Goal: Register for event/course

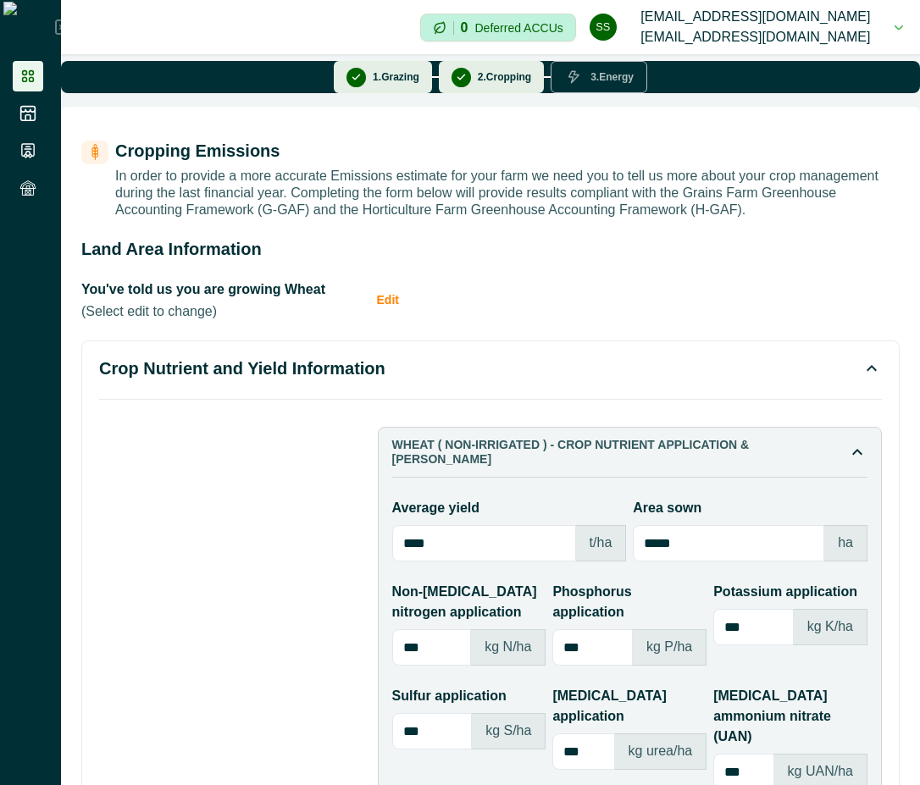
click at [28, 70] on icon at bounding box center [27, 76] width 17 height 17
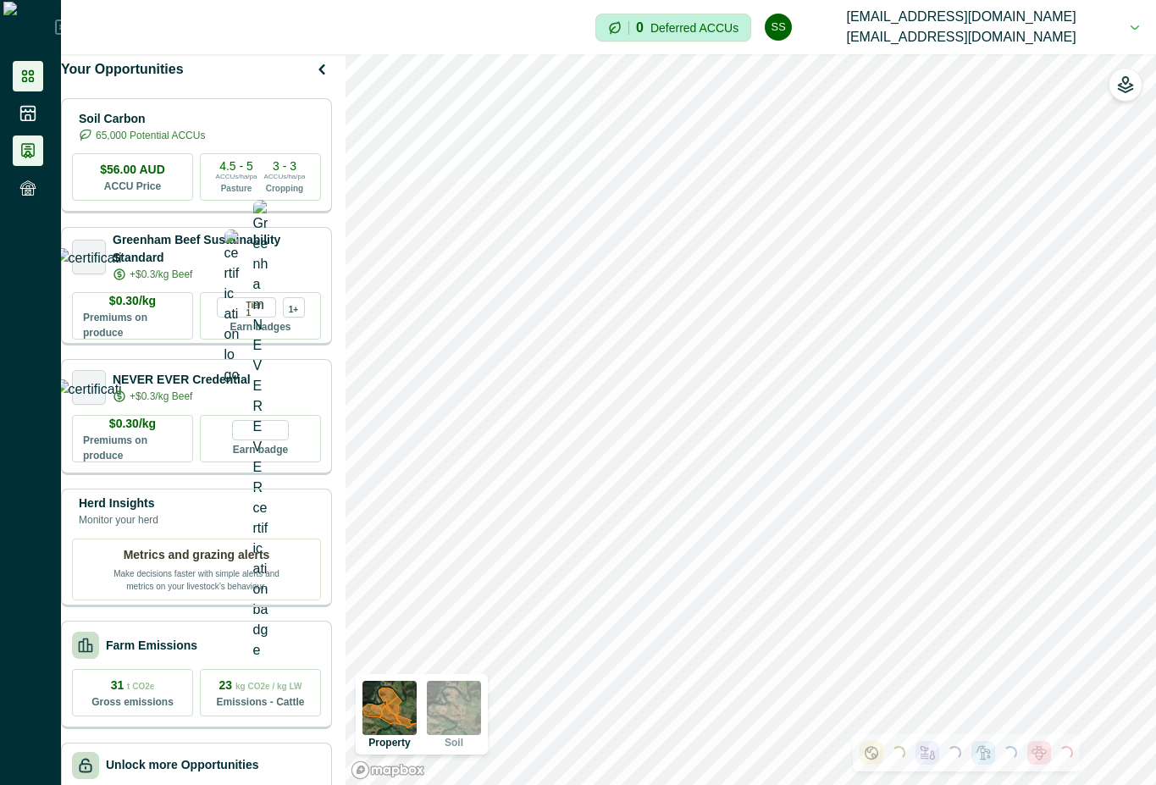
click at [26, 140] on li at bounding box center [28, 151] width 30 height 30
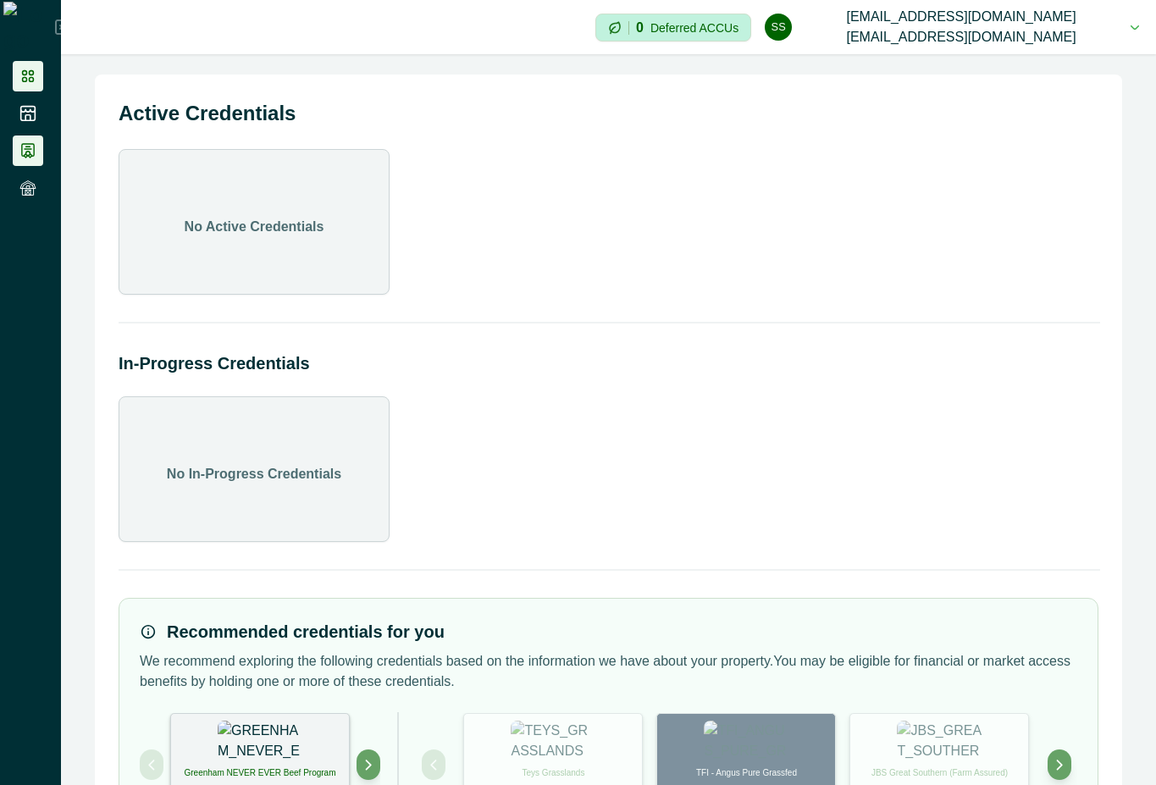
click at [35, 69] on icon at bounding box center [27, 76] width 17 height 17
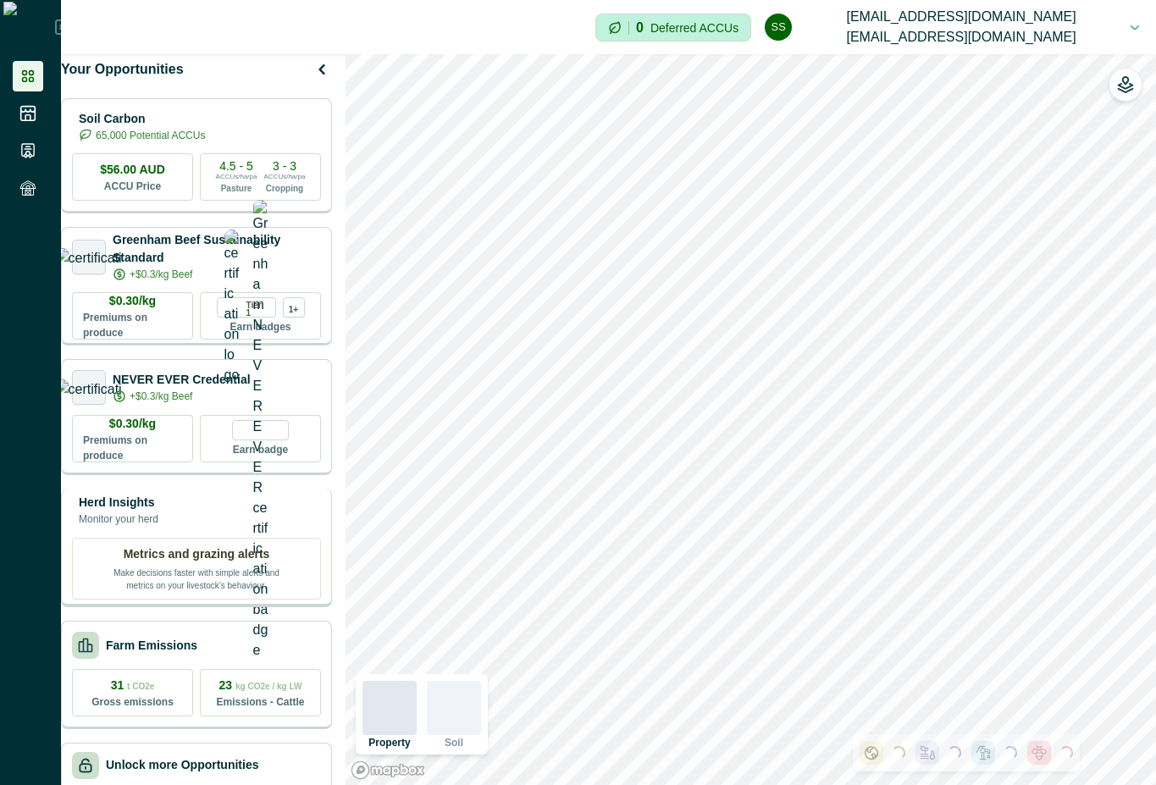
click at [230, 523] on div "Herd Insights Monitor your herd" at bounding box center [196, 511] width 249 height 34
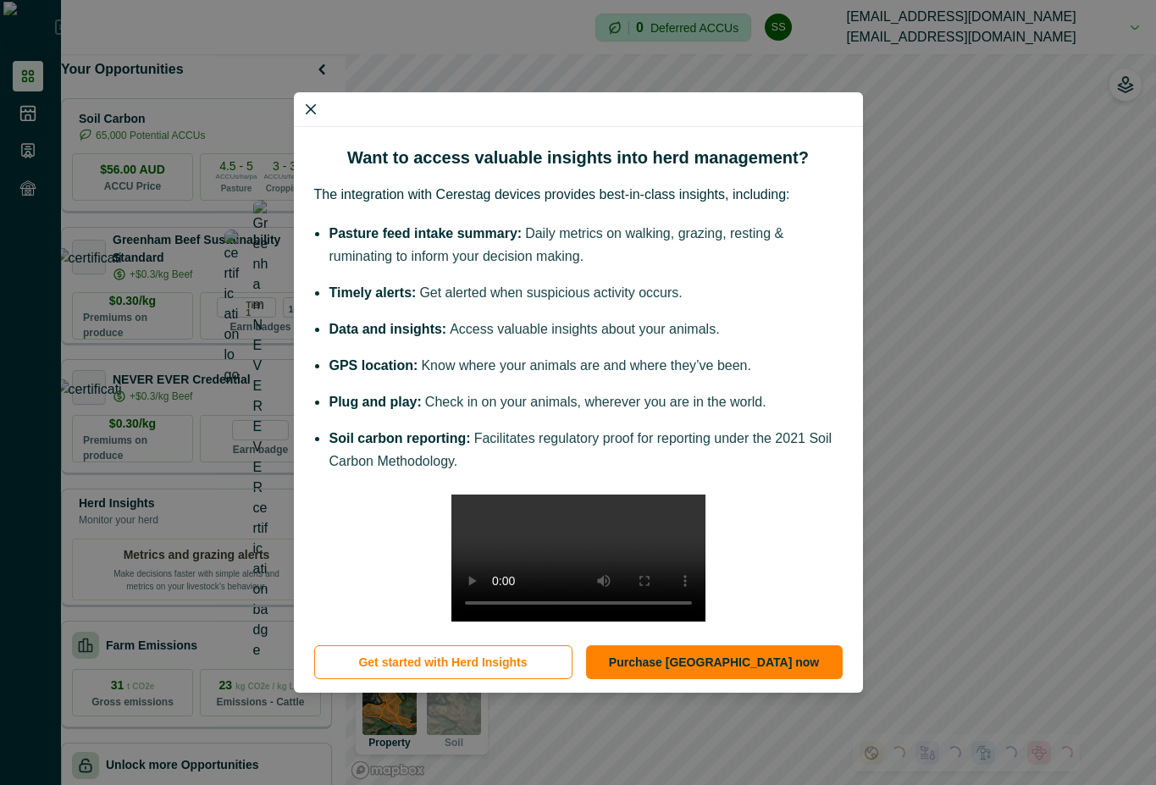
click at [286, 105] on div "Want to access valuable insights into herd management? The integration with Cer…" at bounding box center [578, 392] width 1156 height 785
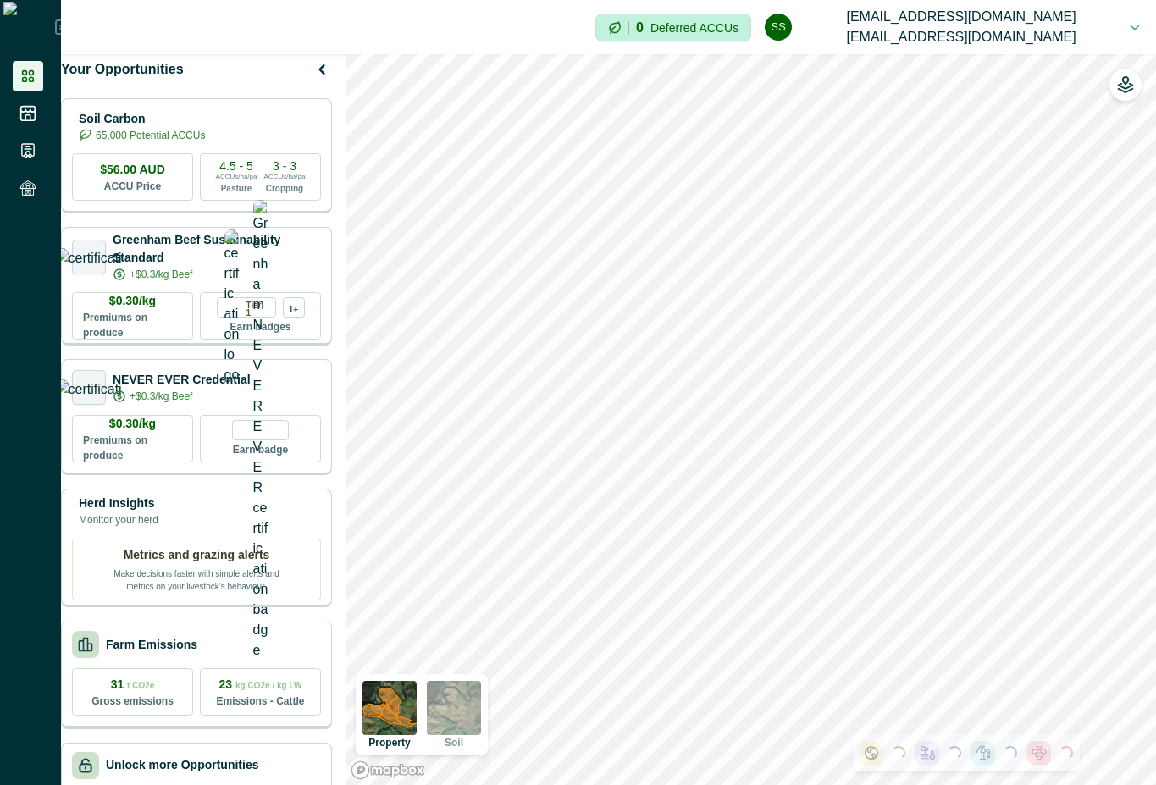
click at [232, 653] on div "Farm Emissions" at bounding box center [196, 644] width 249 height 27
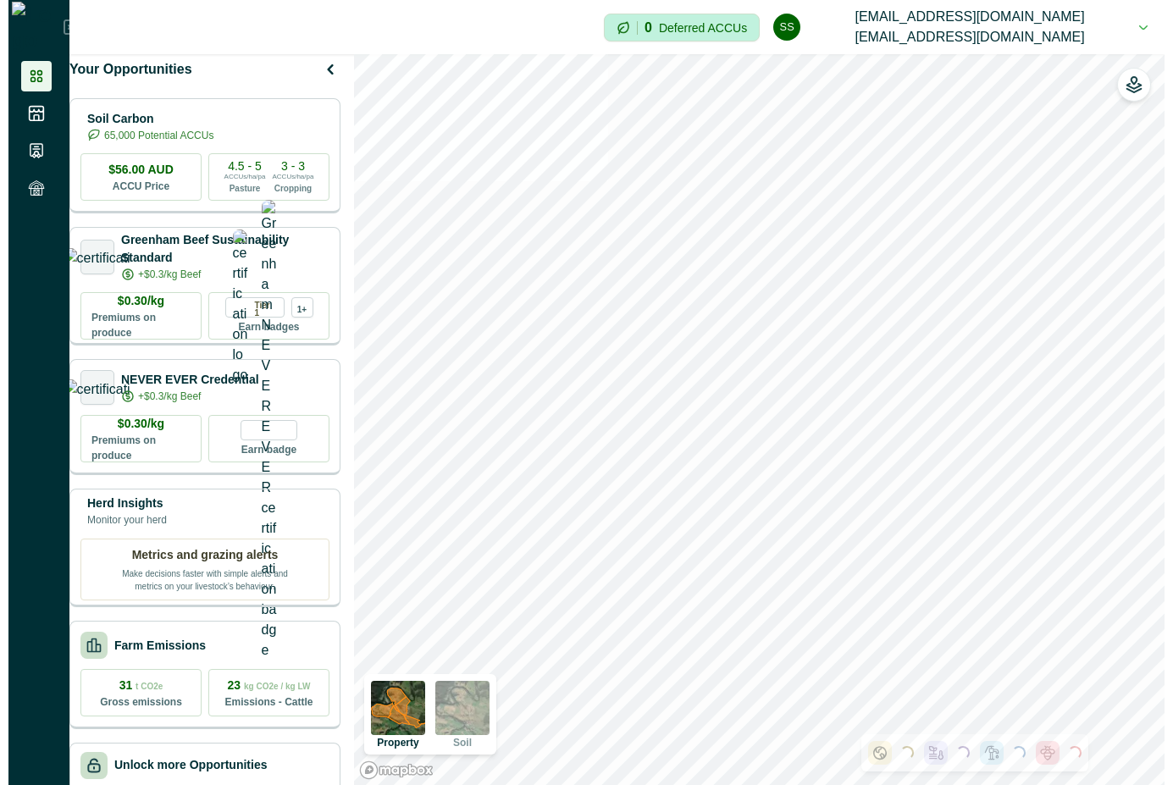
scroll to position [101, 0]
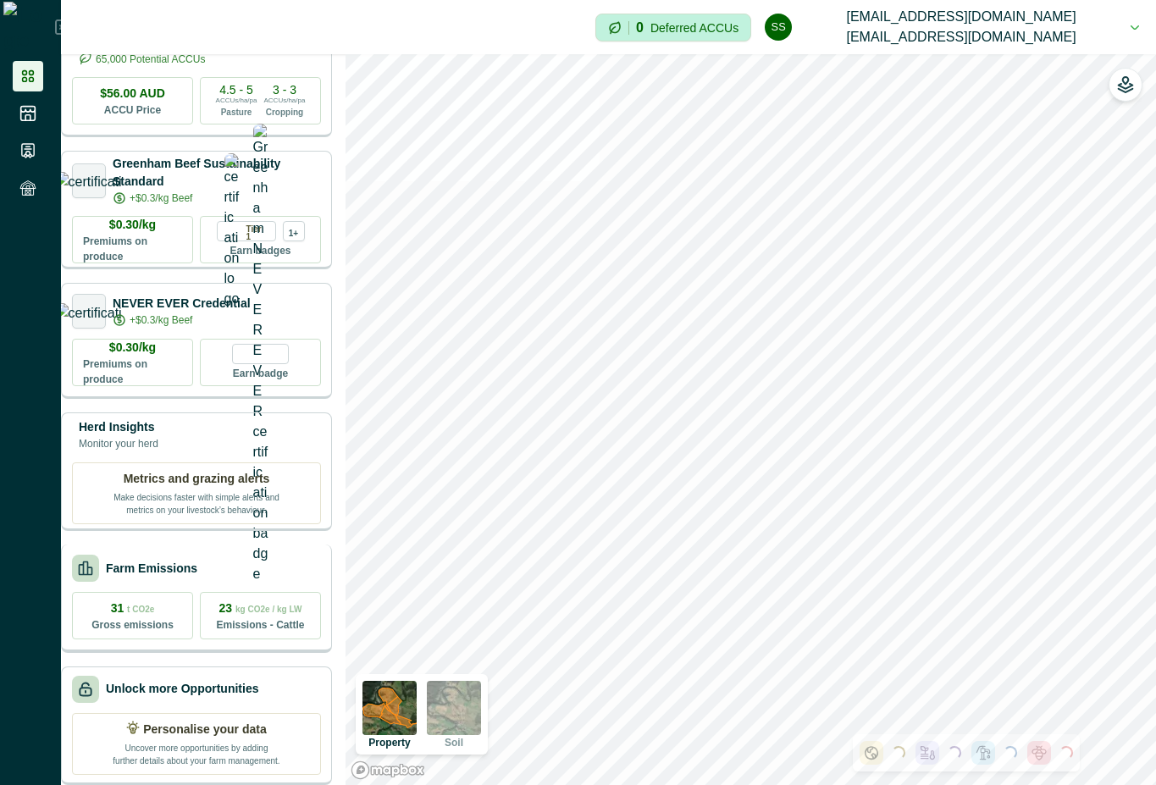
click at [222, 563] on div "Farm Emissions" at bounding box center [196, 568] width 249 height 27
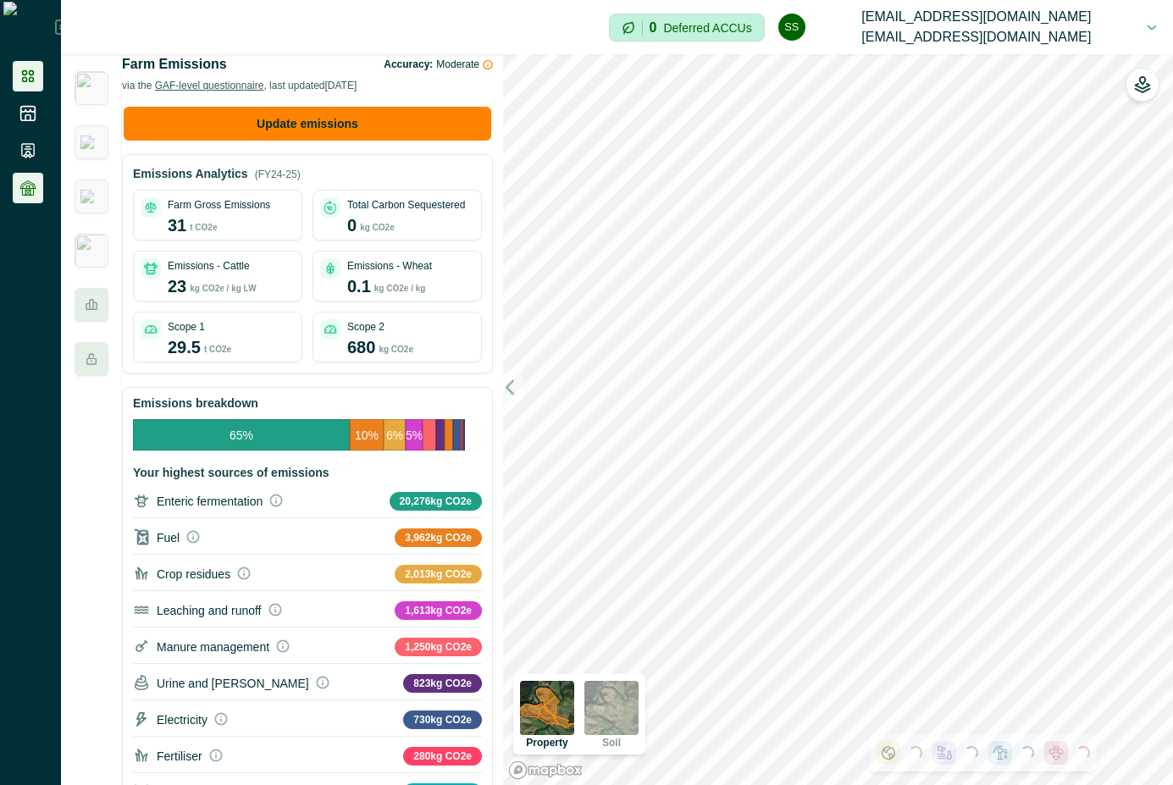
click at [32, 189] on icon at bounding box center [27, 188] width 17 height 17
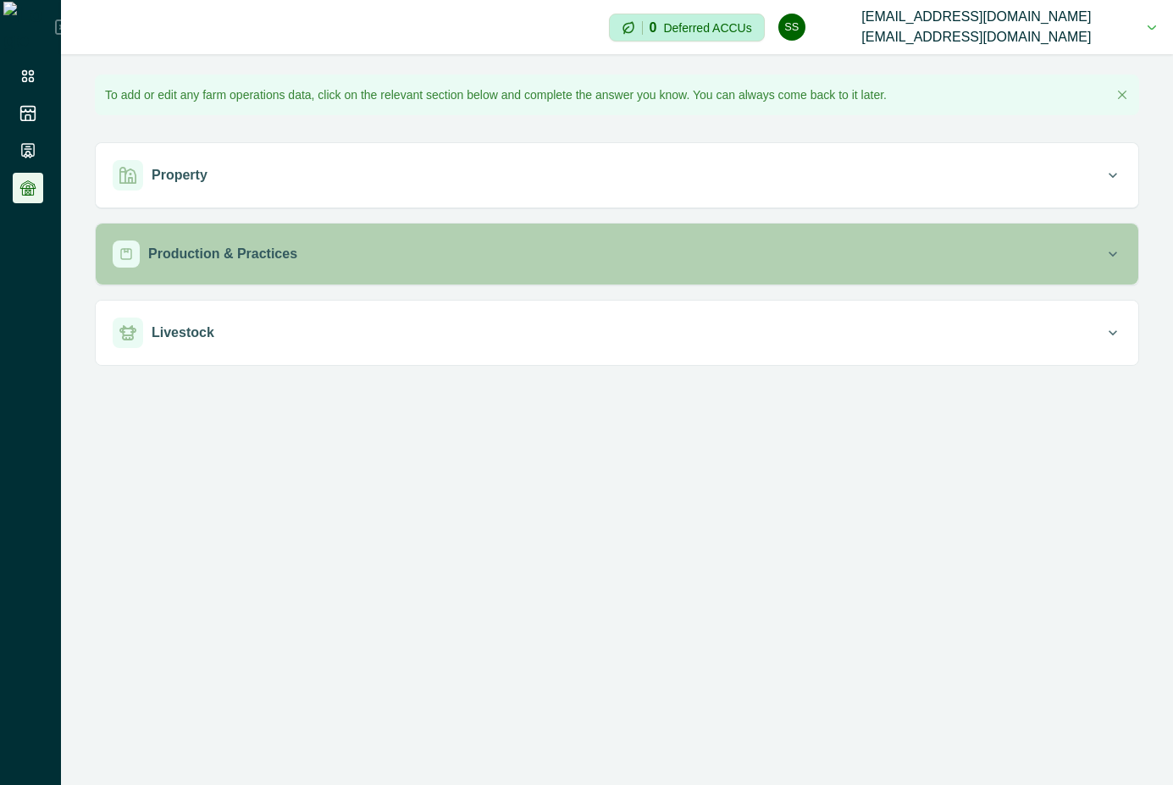
click at [268, 263] on p "Production & Practices" at bounding box center [222, 254] width 149 height 20
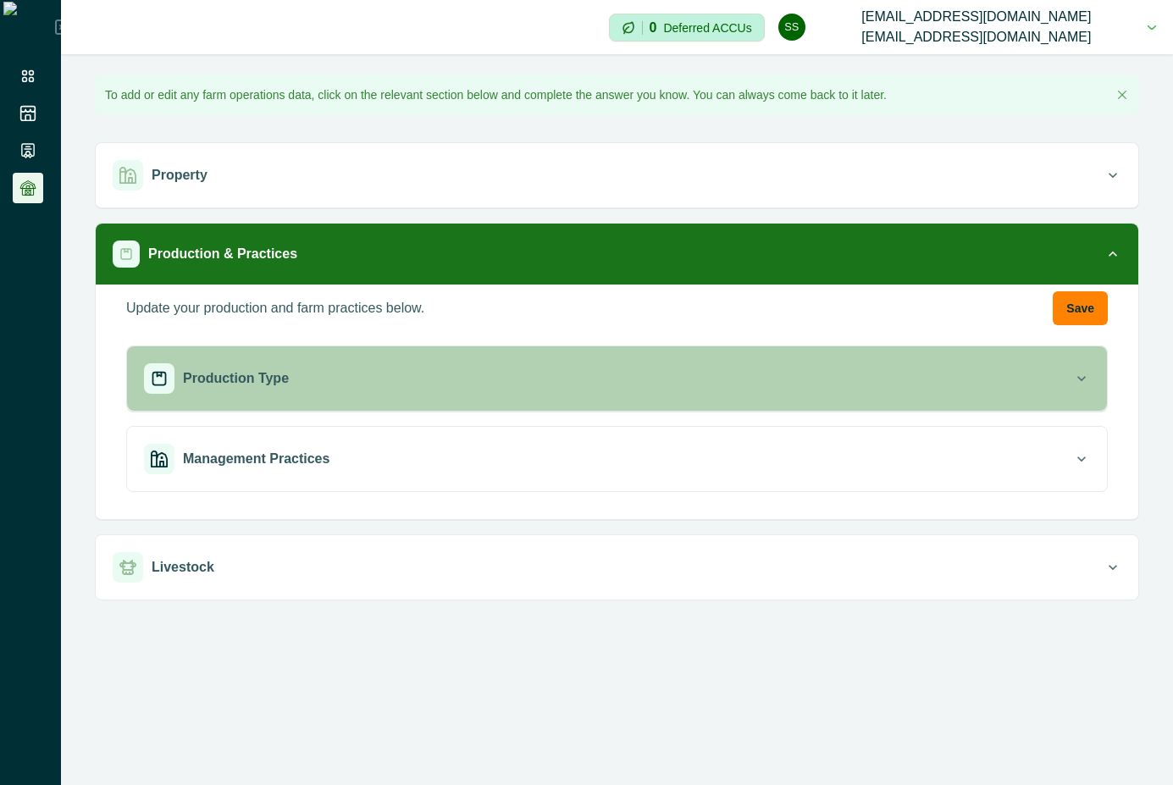
click at [268, 384] on p "Production Type" at bounding box center [236, 378] width 106 height 20
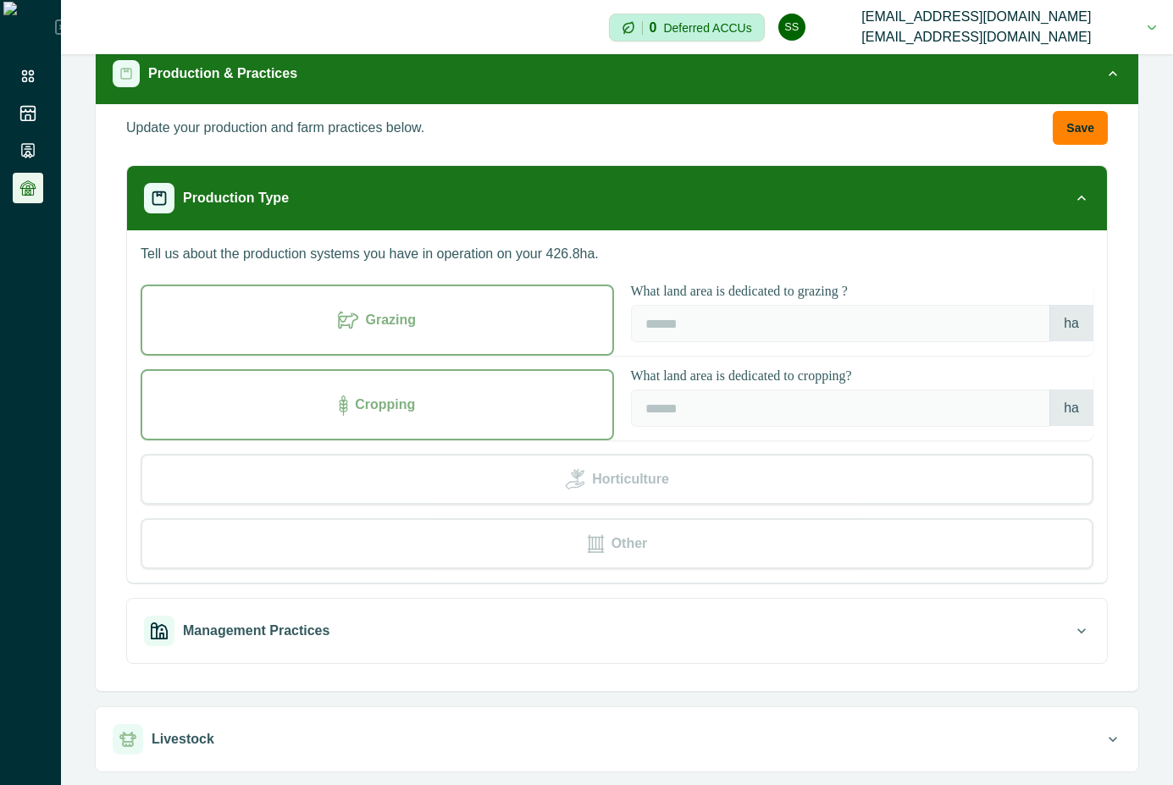
scroll to position [181, 0]
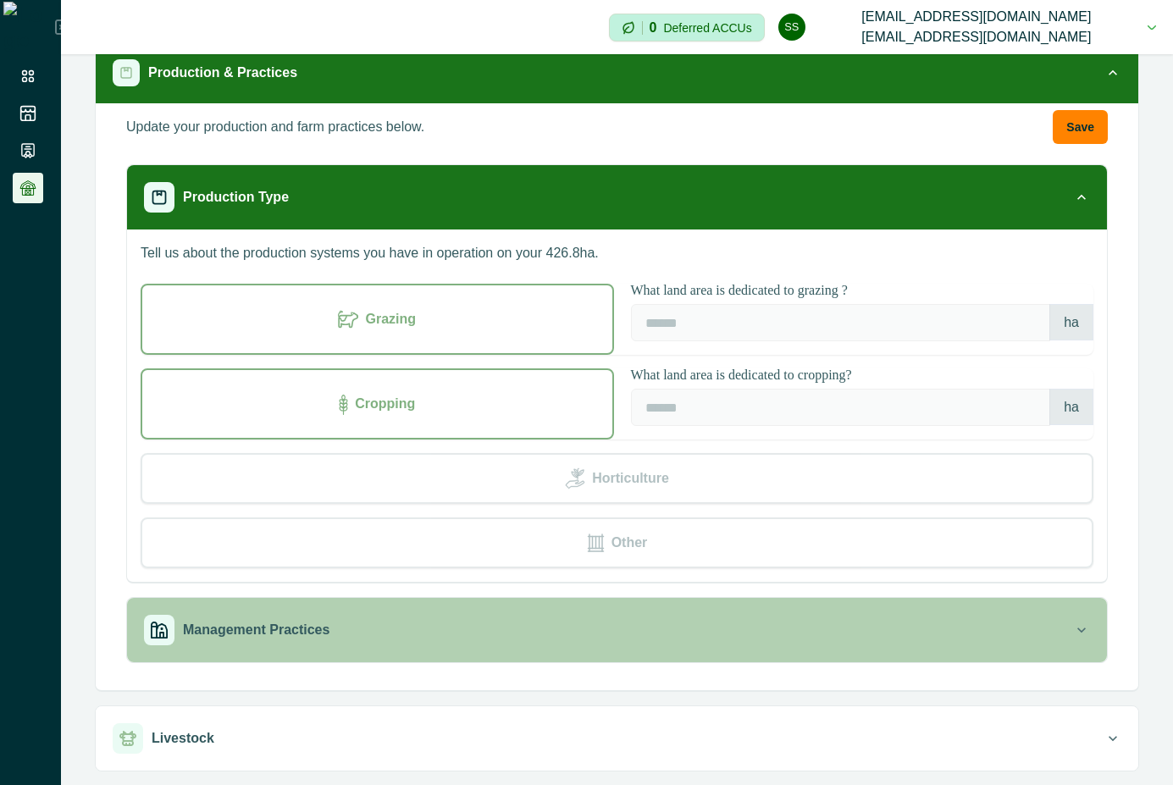
click at [307, 620] on p "Management Practices" at bounding box center [256, 630] width 147 height 20
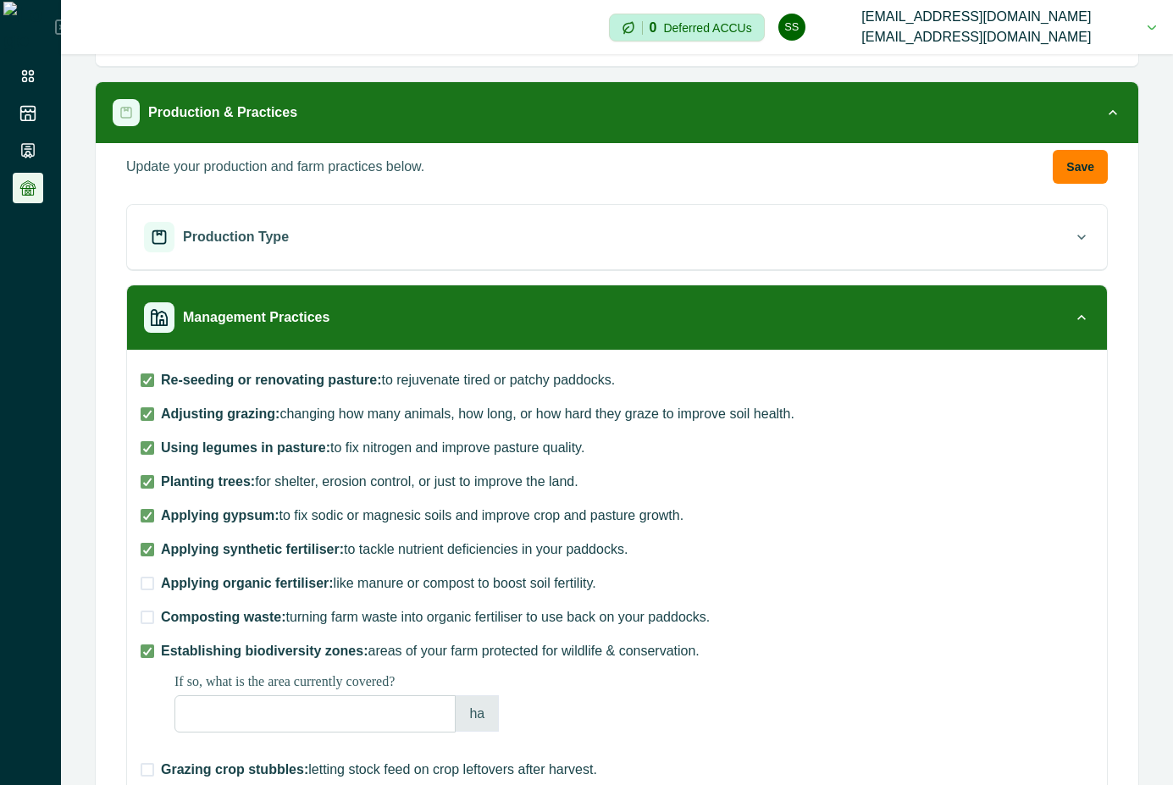
scroll to position [305, 0]
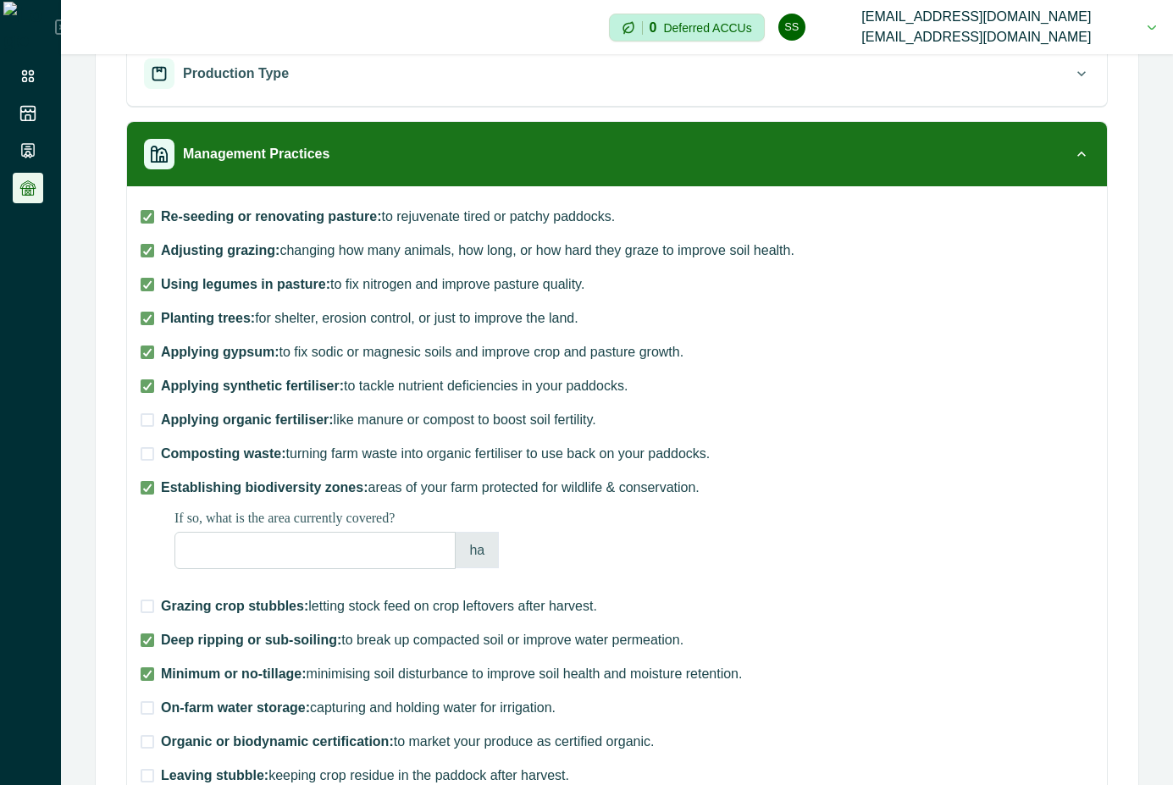
click at [144, 424] on span at bounding box center [148, 420] width 14 height 14
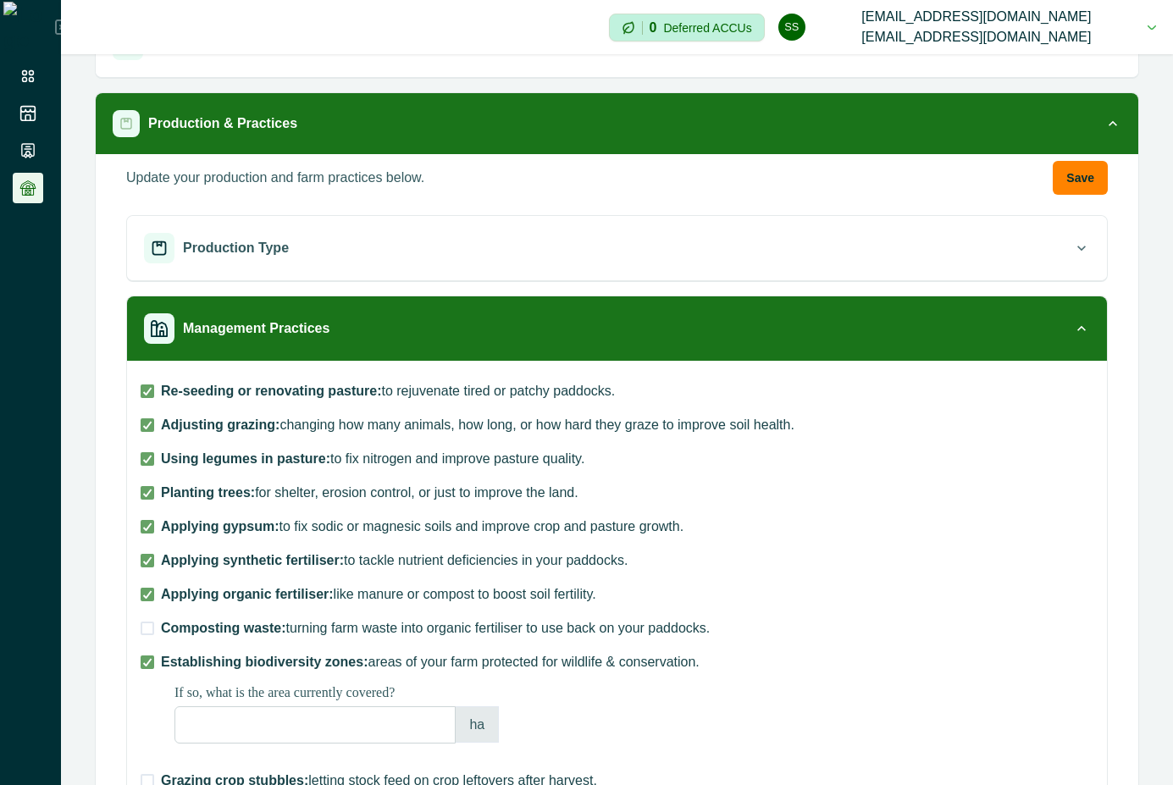
scroll to position [103, 0]
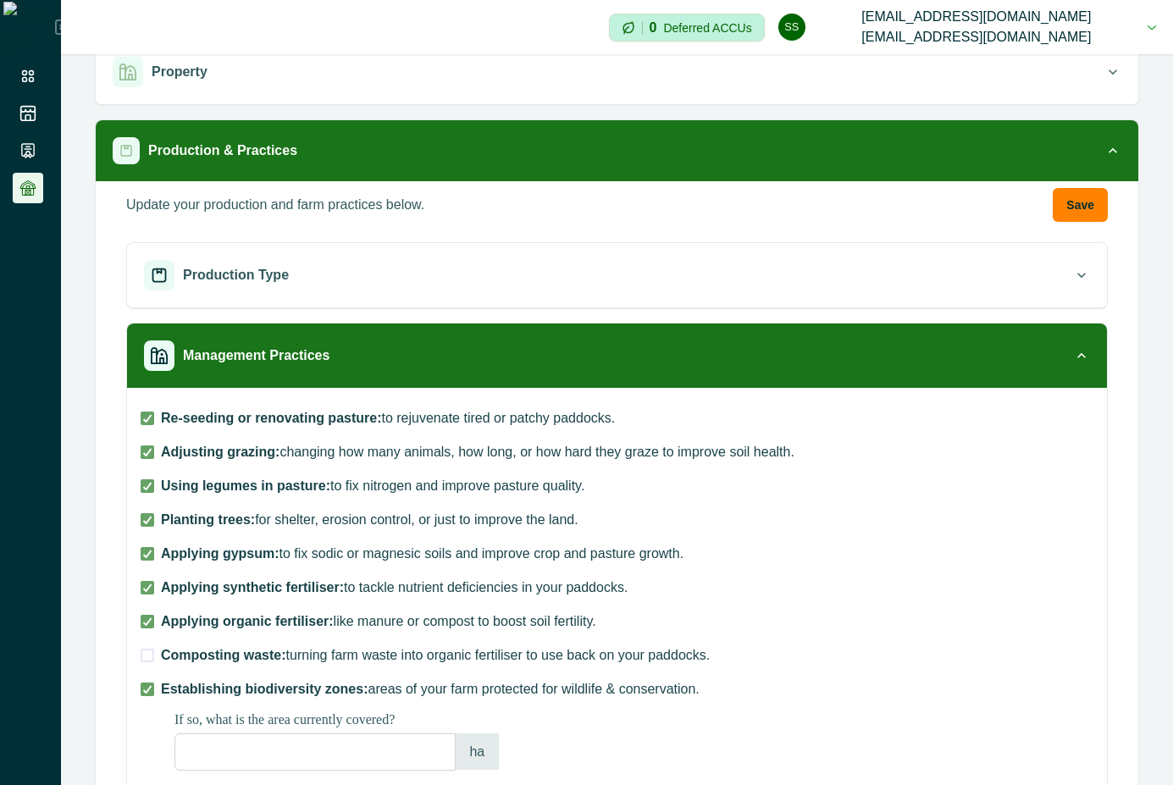
click at [153, 652] on span at bounding box center [148, 656] width 14 height 14
click at [1061, 201] on button "Save" at bounding box center [1080, 205] width 55 height 34
click at [30, 151] on icon at bounding box center [27, 150] width 17 height 17
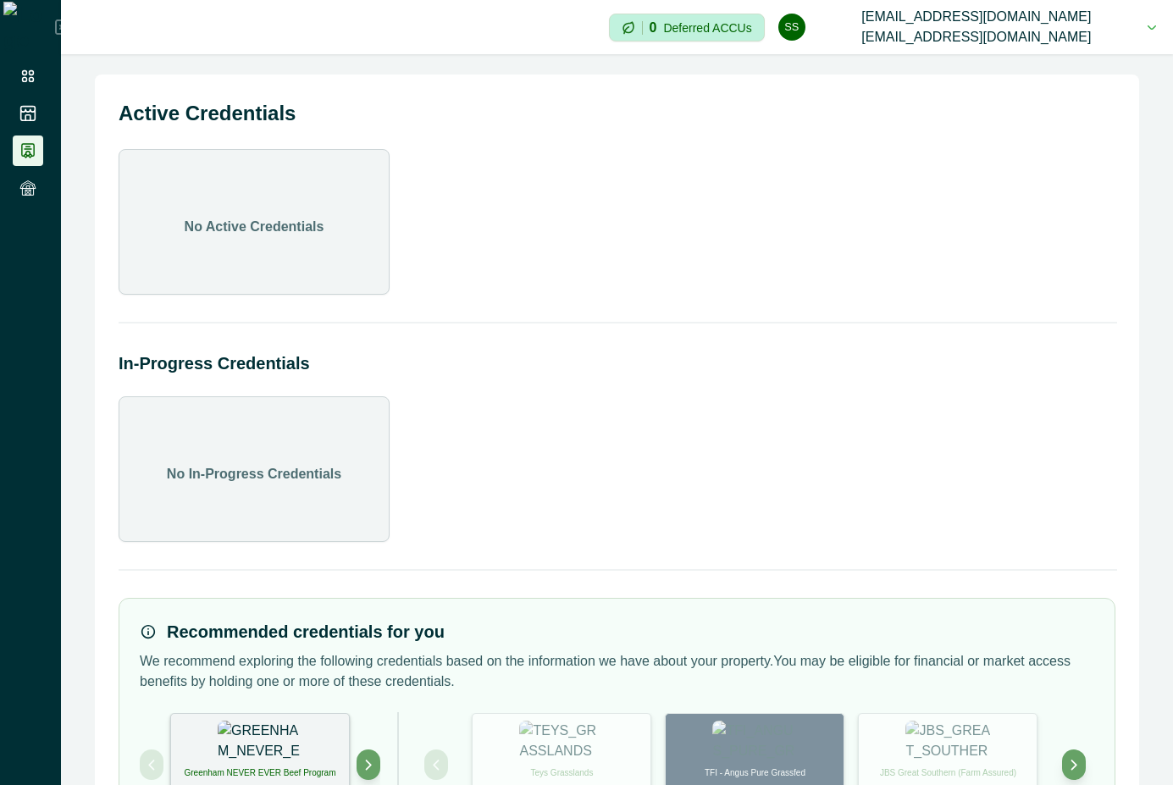
scroll to position [97, 0]
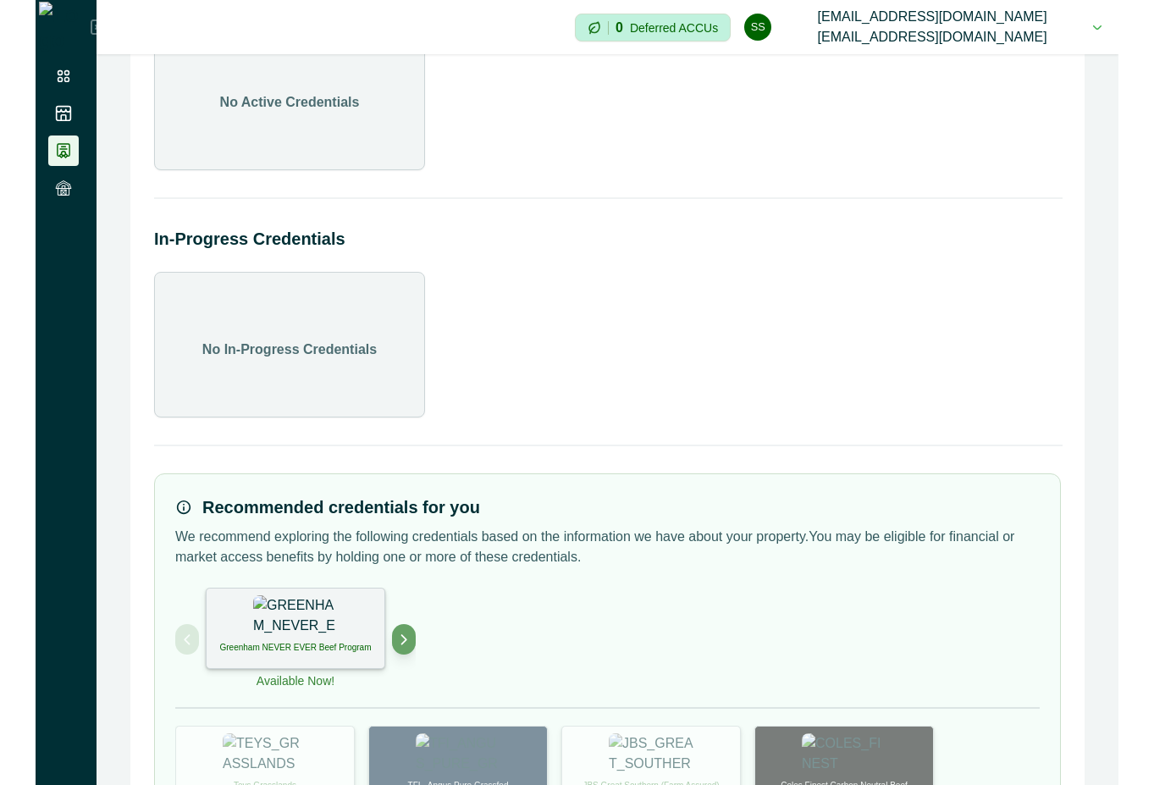
scroll to position [233, 0]
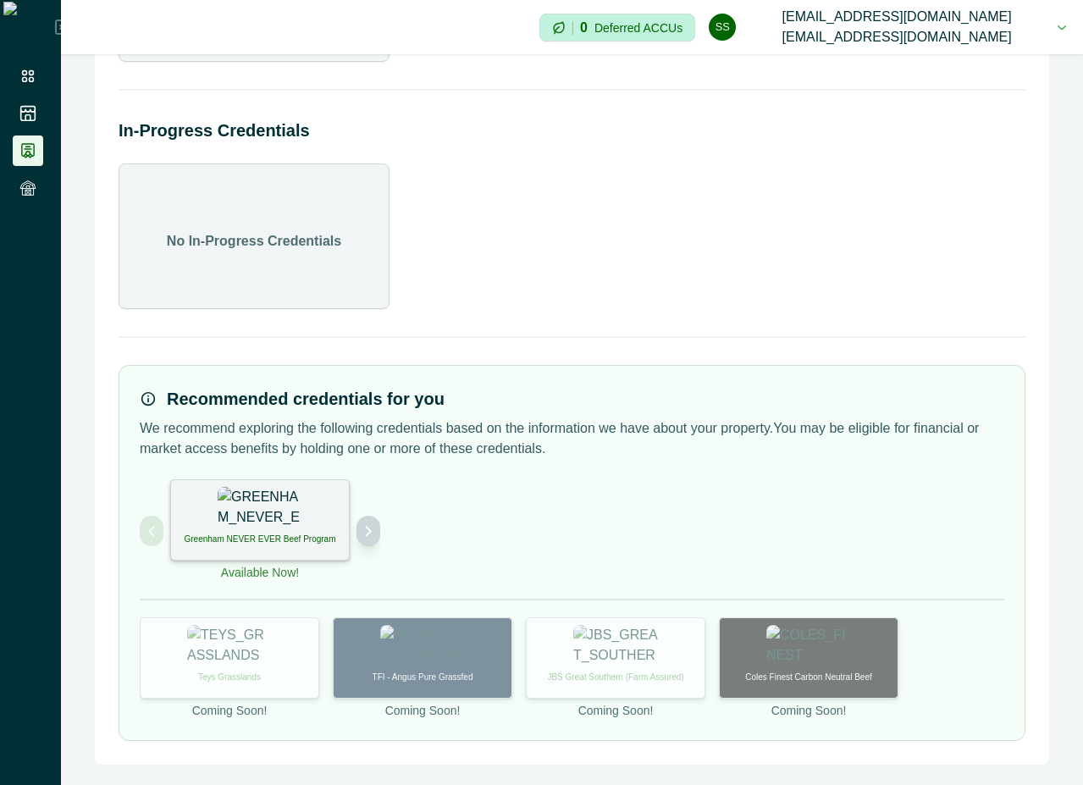
click at [375, 523] on button "Next project" at bounding box center [369, 531] width 24 height 30
click at [223, 543] on p "International Sustainability and Carbon Certification" at bounding box center [260, 545] width 158 height 25
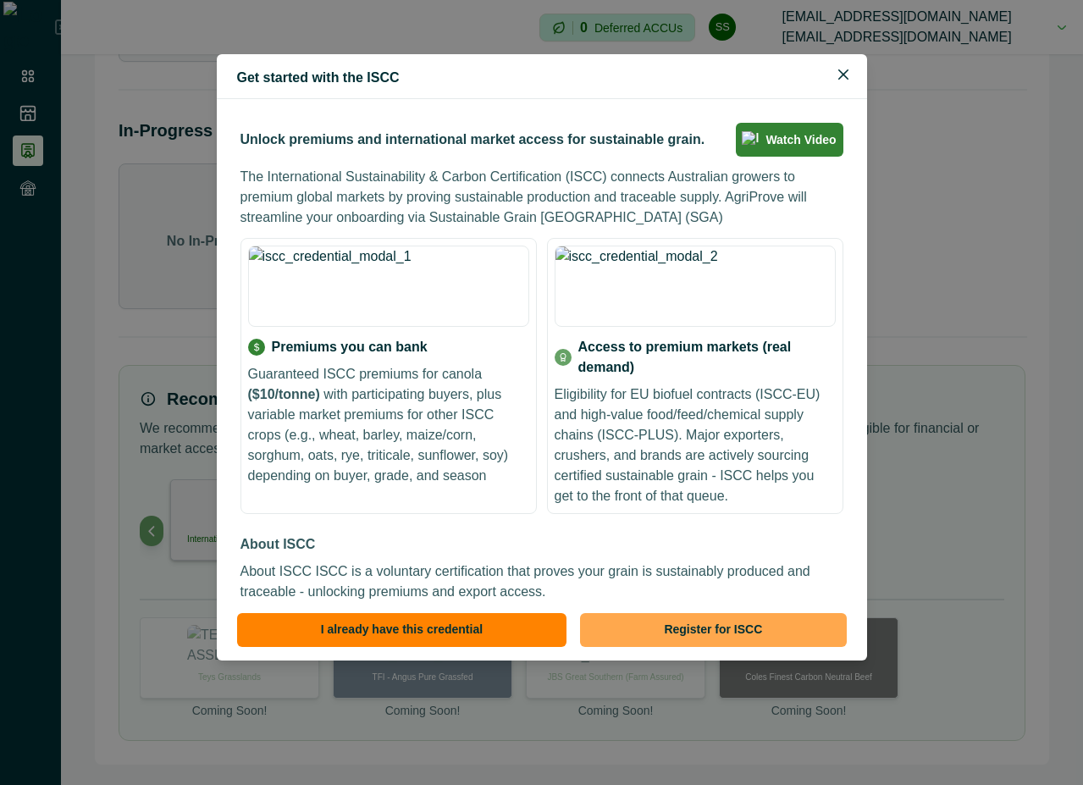
click at [663, 634] on button "Register for ISCC" at bounding box center [713, 630] width 266 height 34
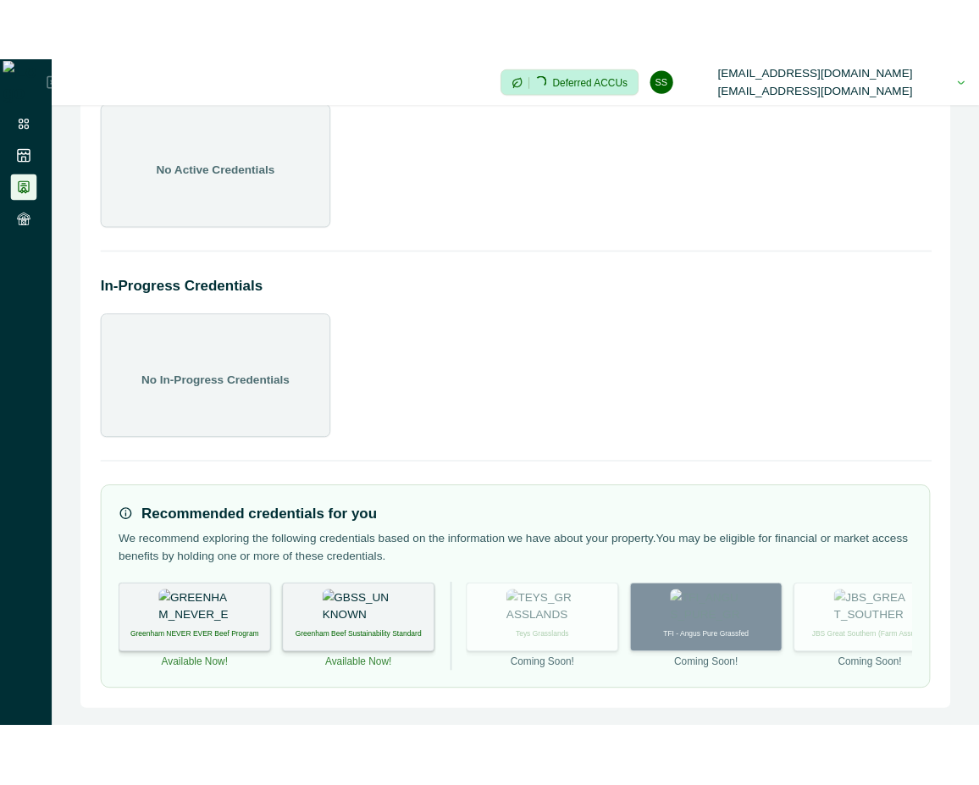
scroll to position [0, 0]
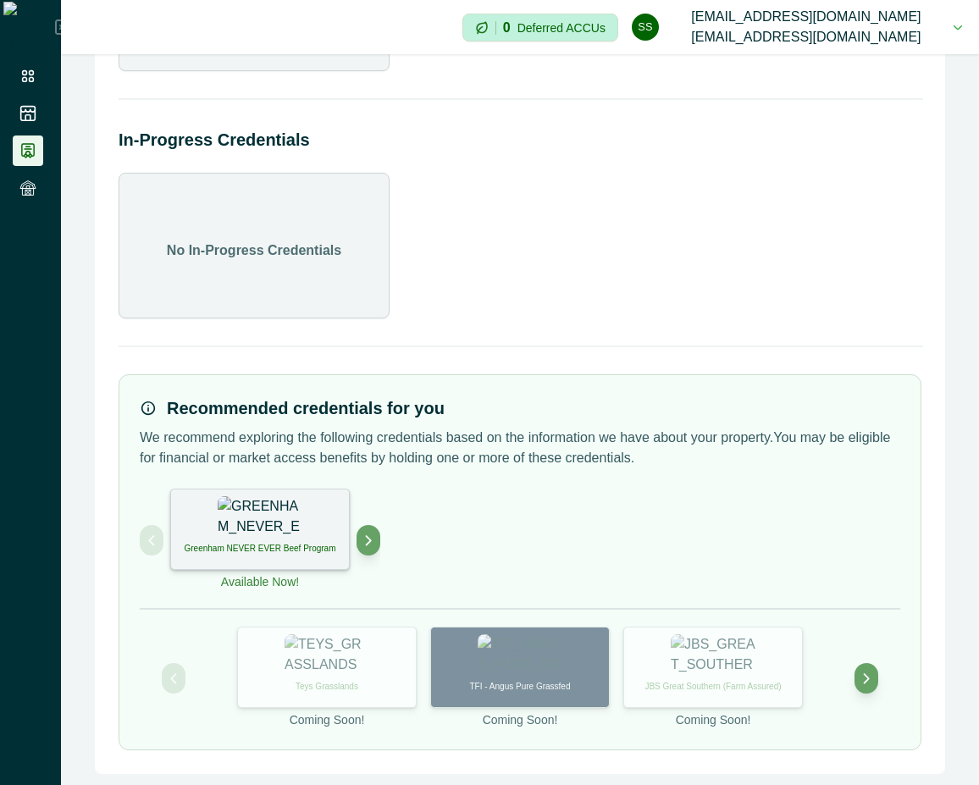
scroll to position [233, 0]
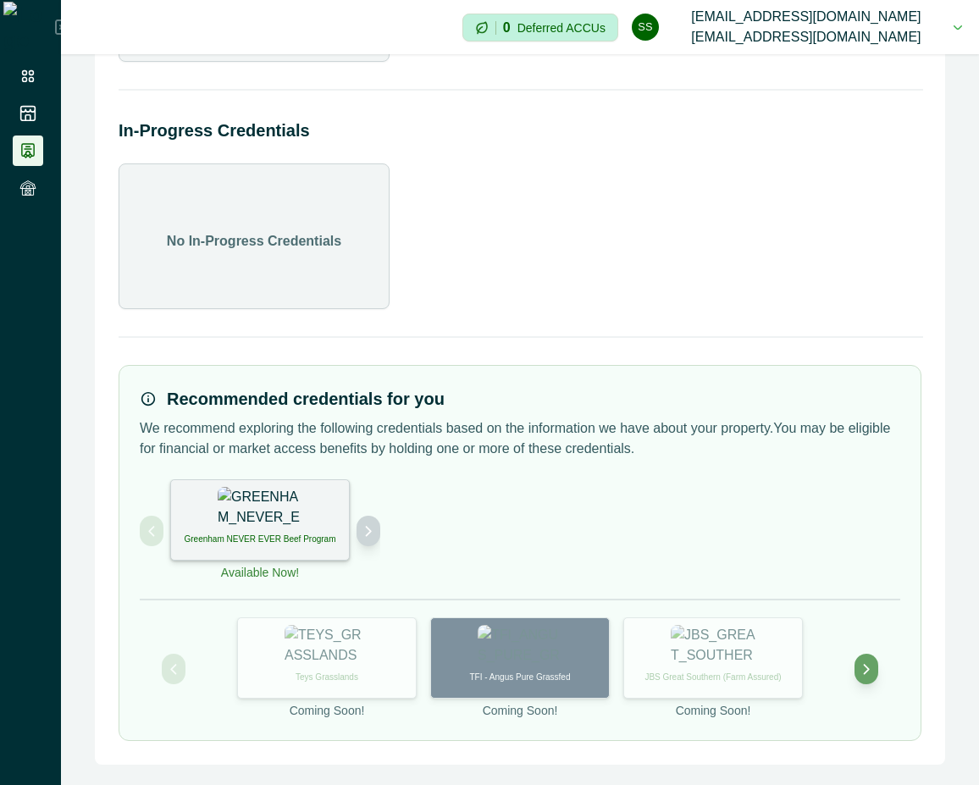
click at [370, 534] on icon "Next project" at bounding box center [369, 531] width 12 height 12
click at [279, 527] on div "International Sustainability and Carbon Certification" at bounding box center [260, 519] width 180 height 81
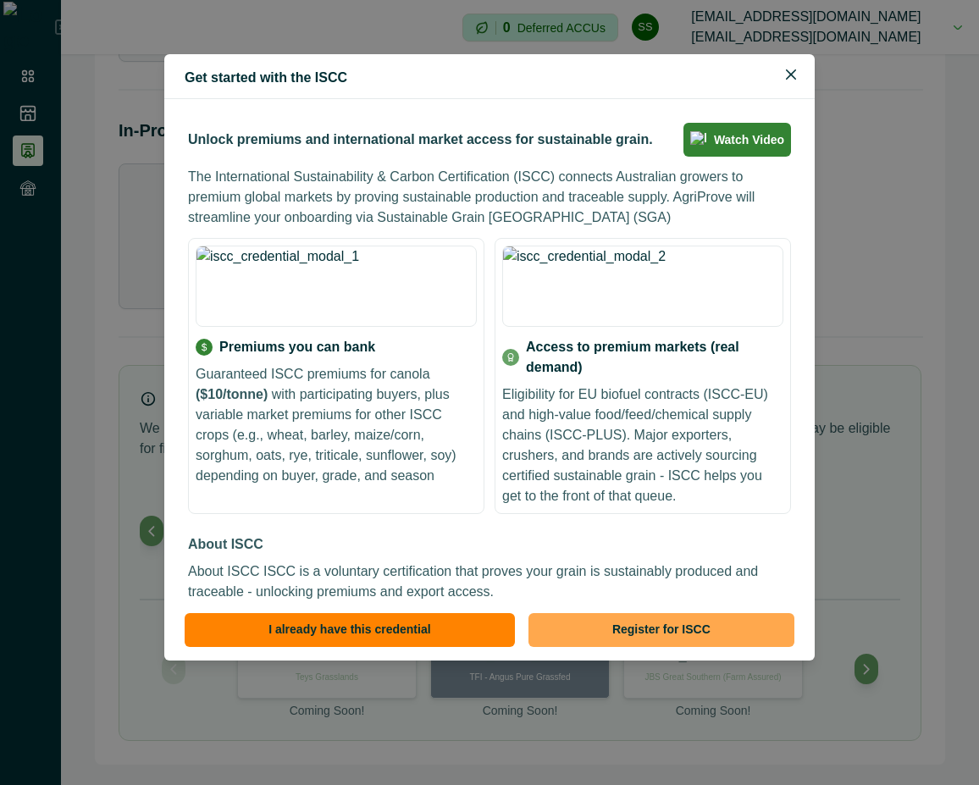
click at [682, 622] on button "Register for ISCC" at bounding box center [662, 630] width 266 height 34
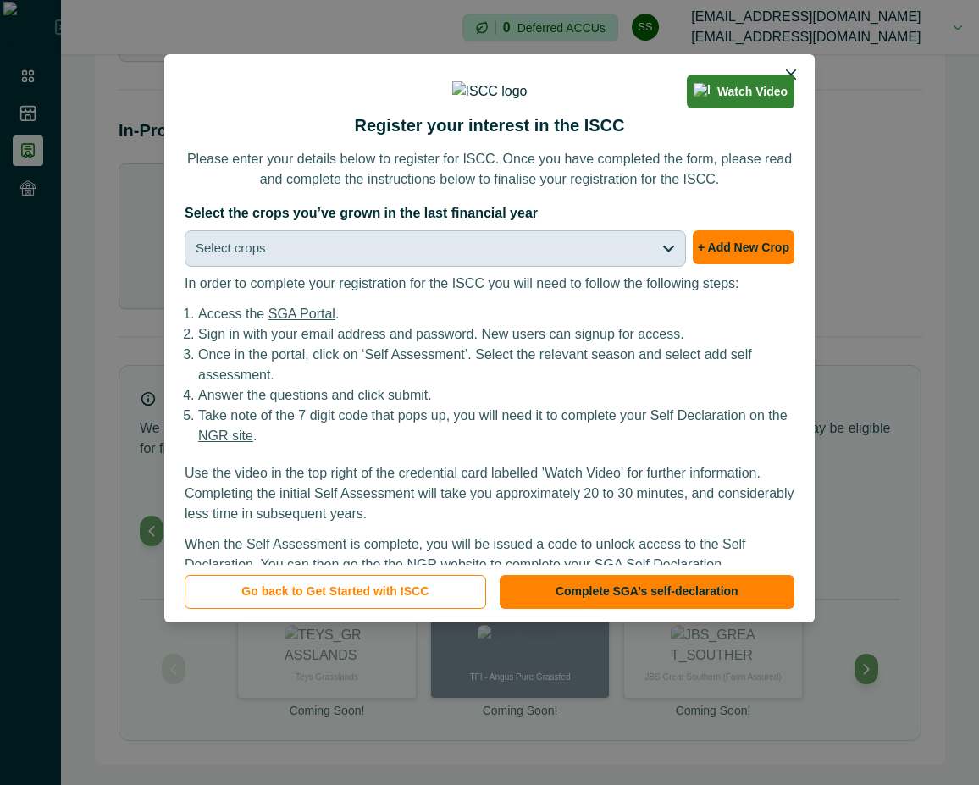
click at [685, 267] on button "Select crops" at bounding box center [435, 248] width 501 height 36
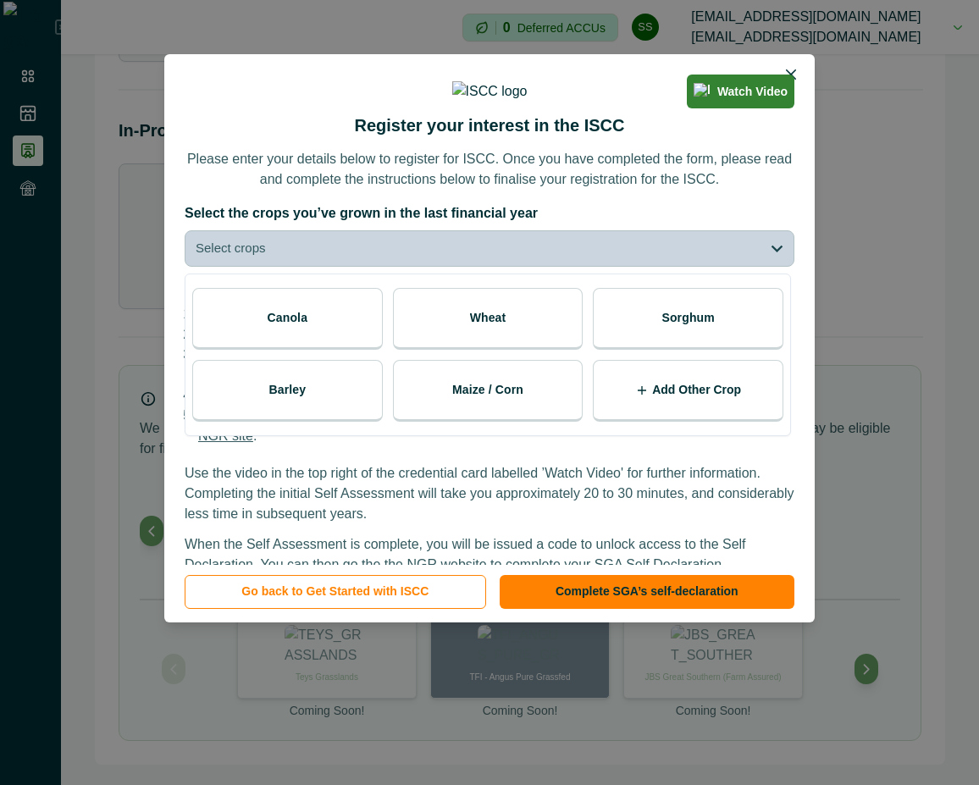
click at [509, 350] on div "Wheat" at bounding box center [488, 319] width 191 height 62
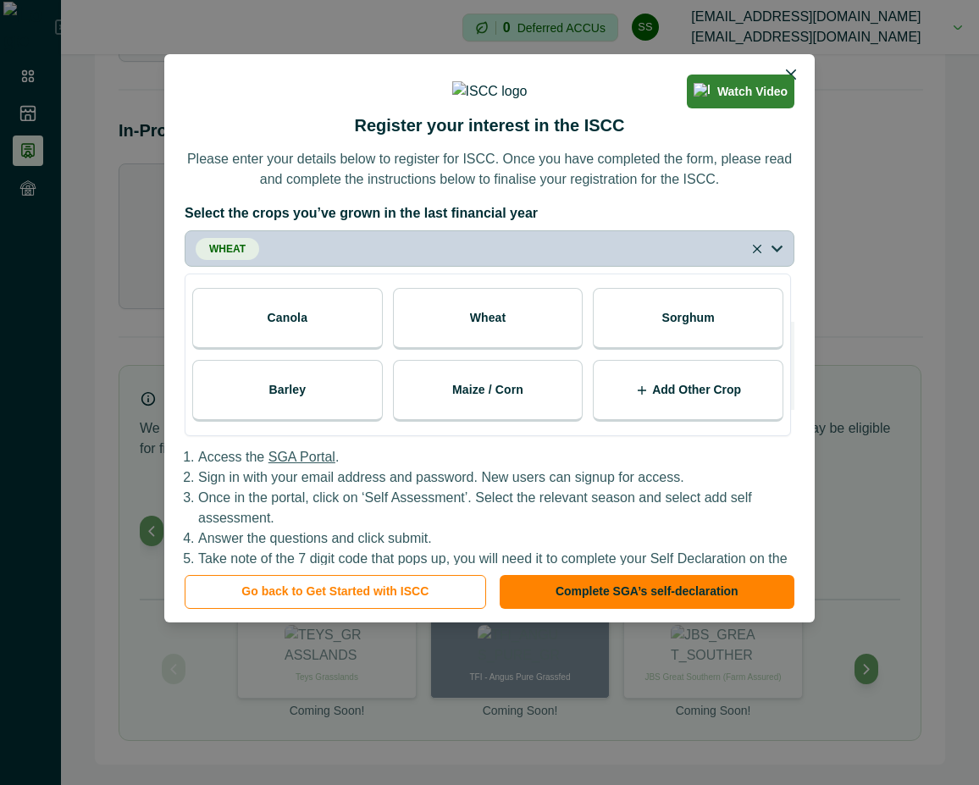
click at [608, 252] on div "Watch Video Register your interest in the ISCC Please enter your details below …" at bounding box center [489, 309] width 650 height 511
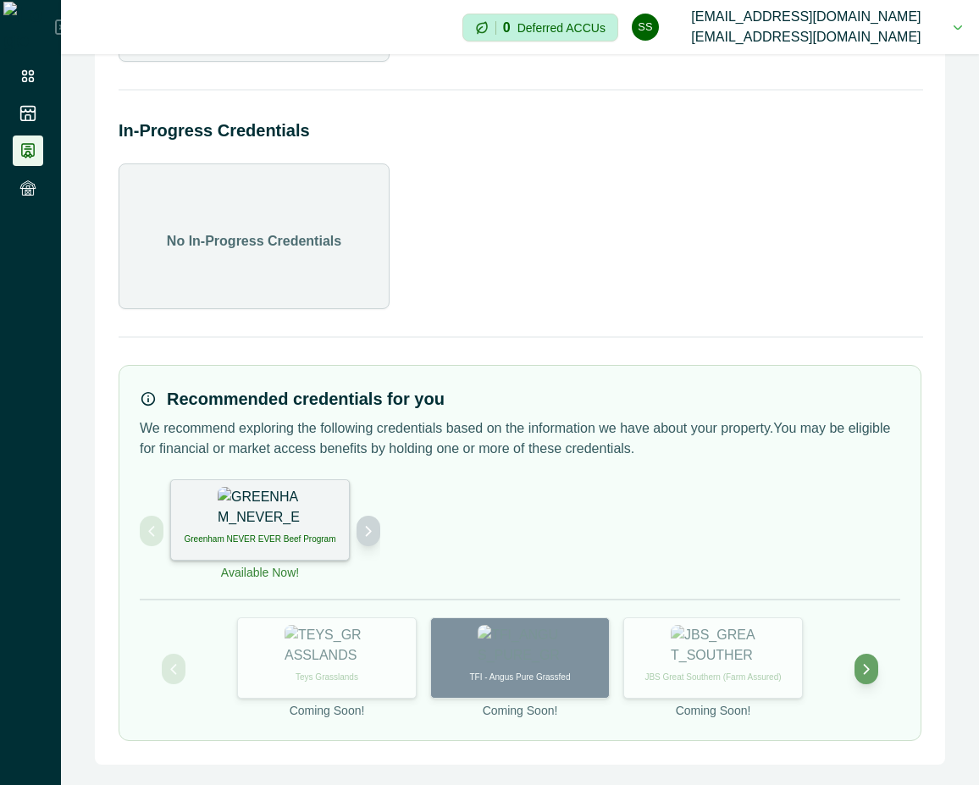
click at [370, 540] on button "Next project" at bounding box center [369, 531] width 24 height 30
click at [249, 537] on p "International Sustainability and Carbon Certification" at bounding box center [260, 545] width 158 height 25
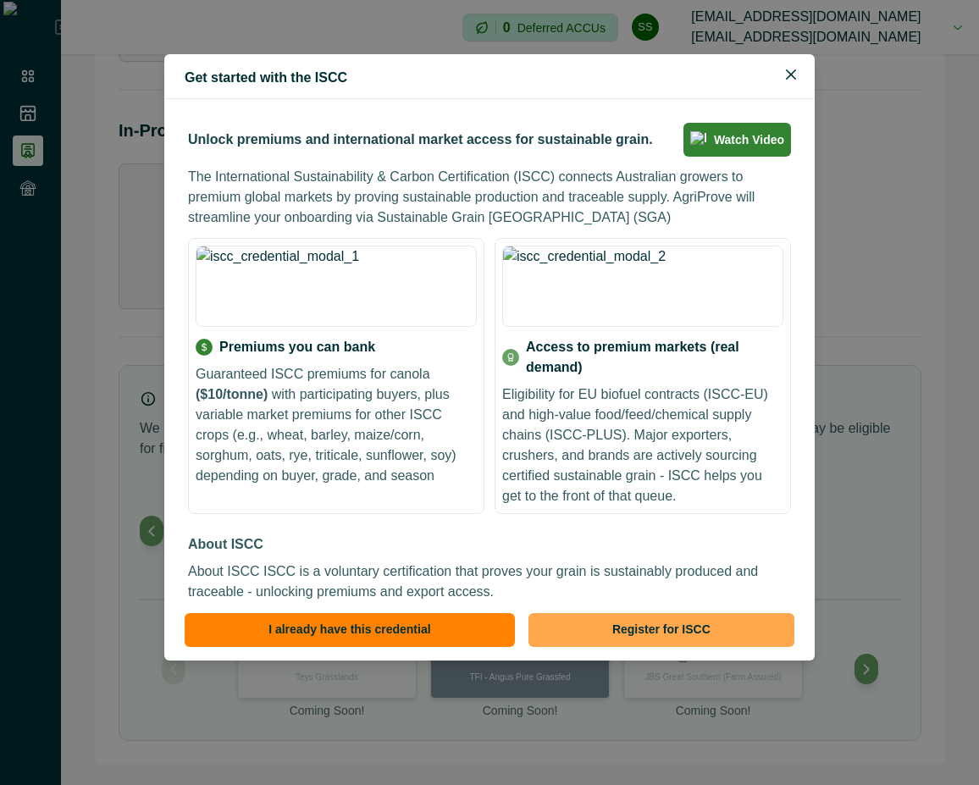
click at [656, 615] on button "Register for ISCC" at bounding box center [662, 630] width 266 height 34
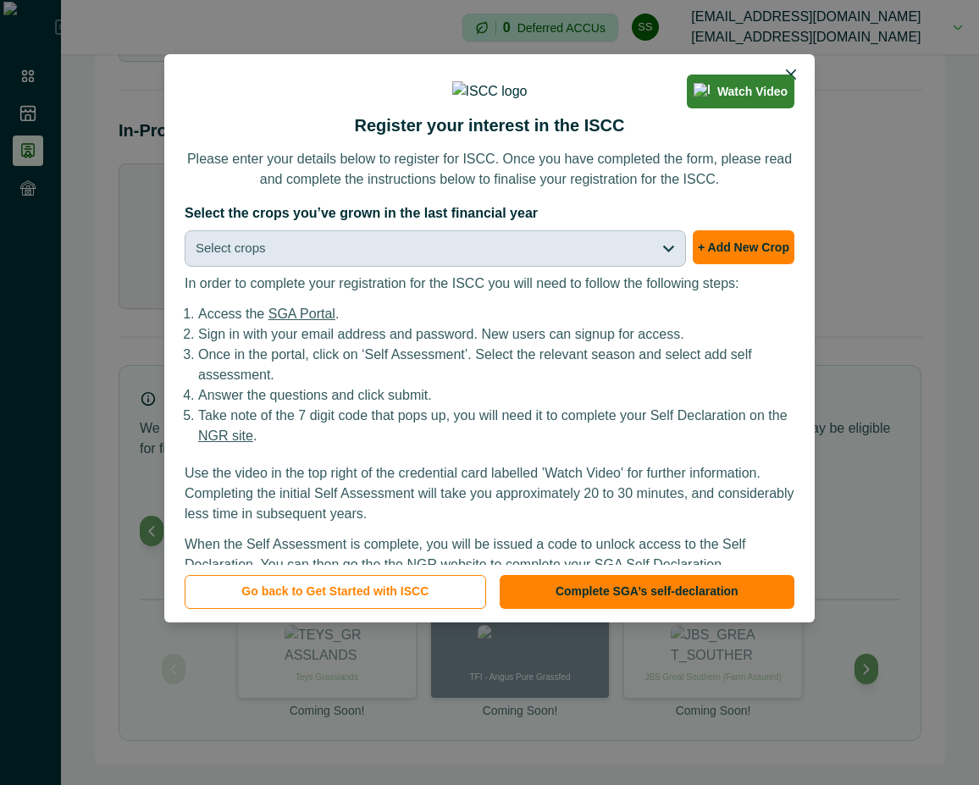
click at [632, 267] on button "Select crops" at bounding box center [435, 248] width 501 height 36
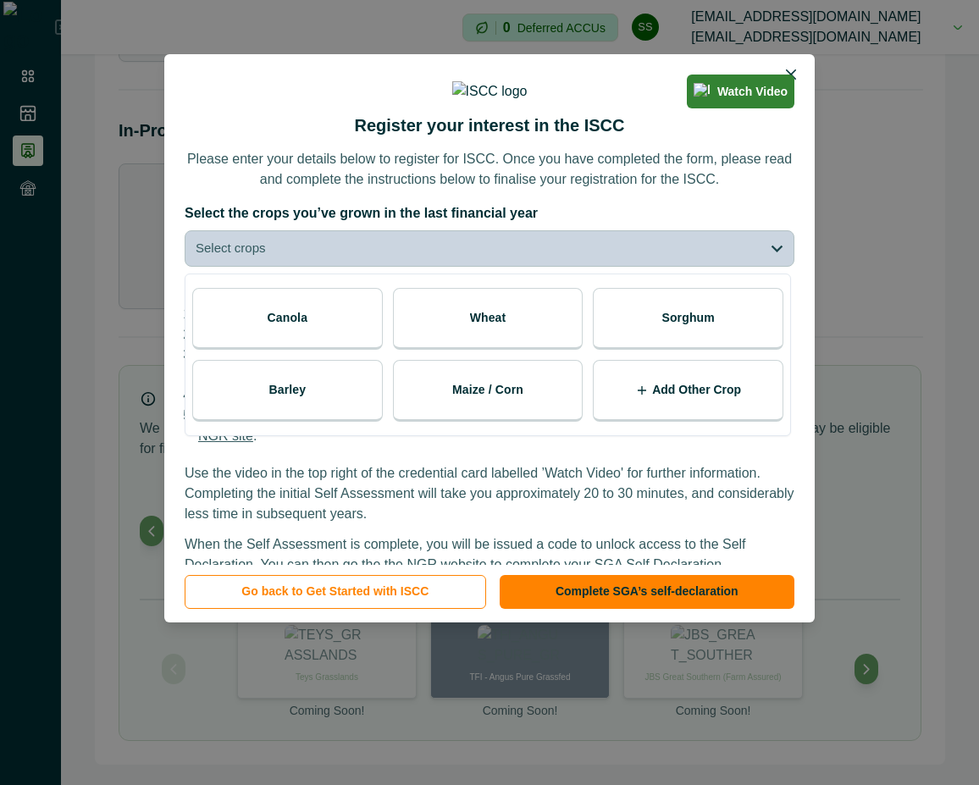
click at [510, 350] on div "Wheat" at bounding box center [488, 319] width 191 height 62
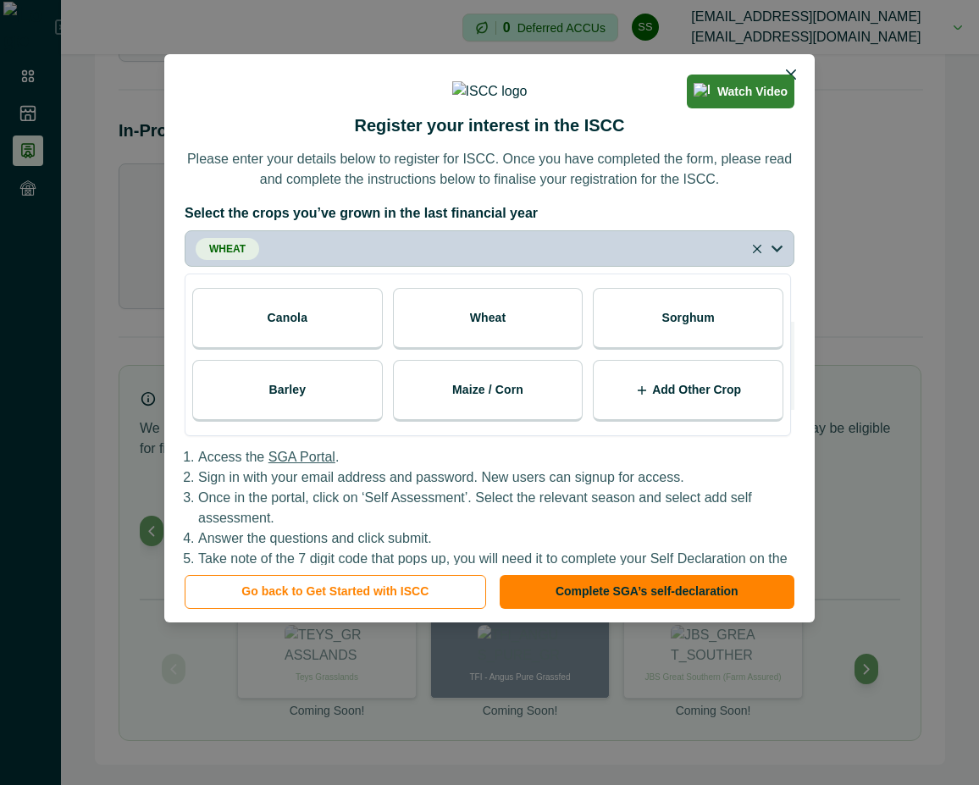
click at [677, 255] on div "Watch Video Register your interest in the ISCC Please enter your details below …" at bounding box center [489, 309] width 650 height 511
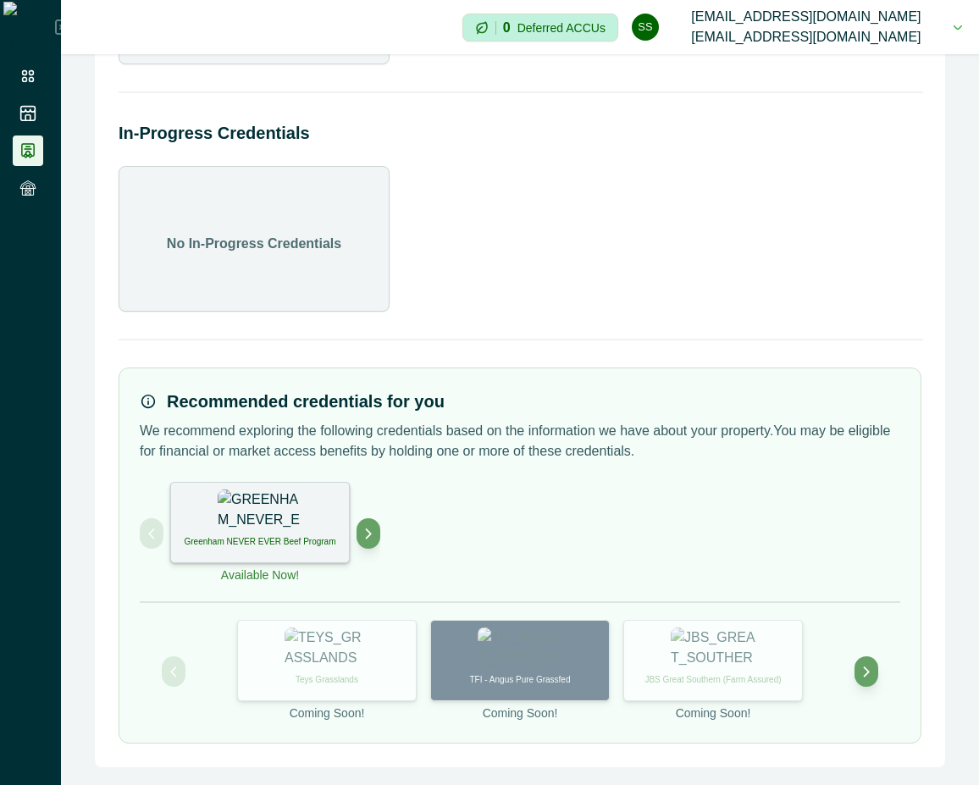
scroll to position [233, 0]
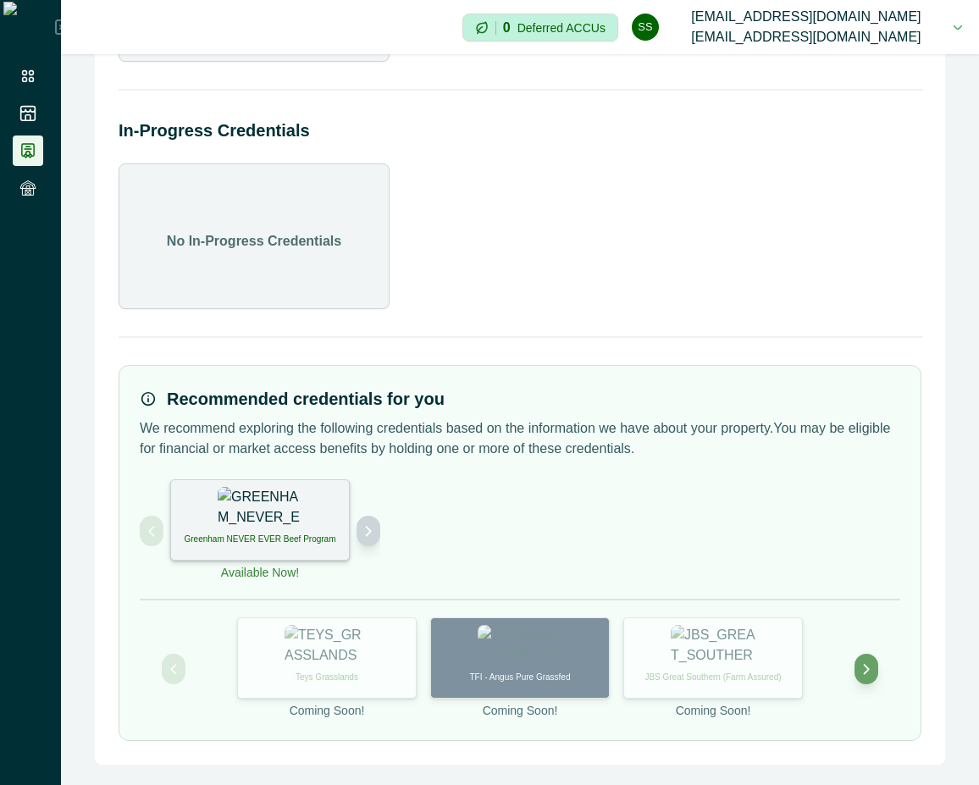
click at [361, 527] on button "Next project" at bounding box center [369, 531] width 24 height 30
click at [277, 537] on p "International Sustainability and Carbon Certification" at bounding box center [260, 545] width 158 height 25
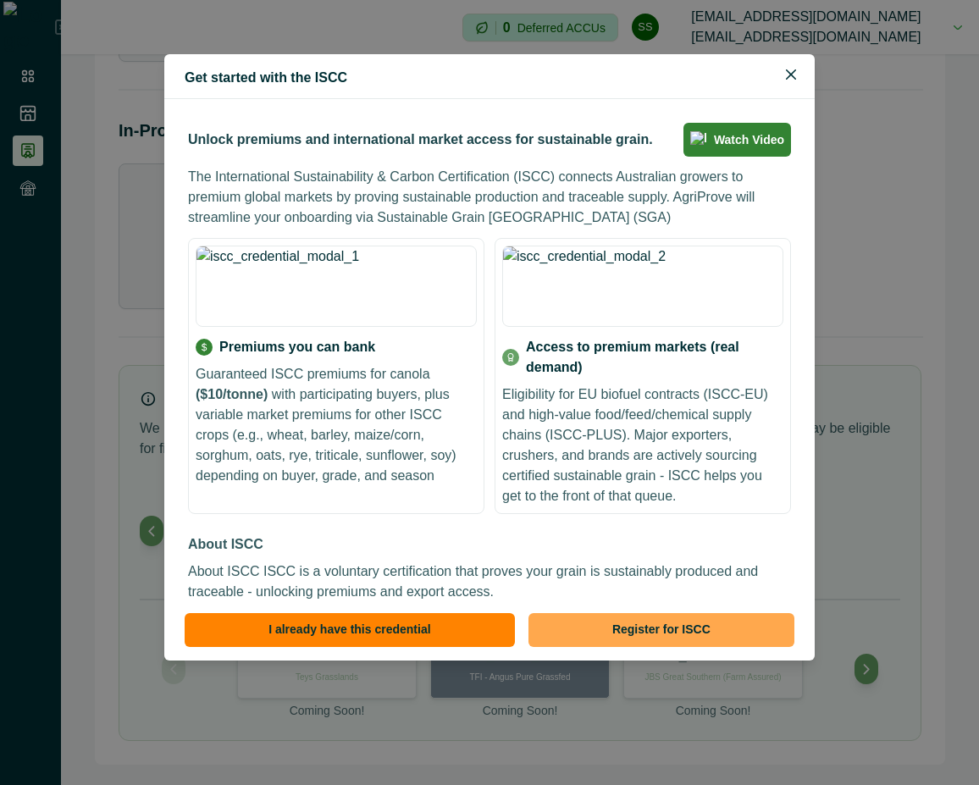
click at [632, 619] on button "Register for ISCC" at bounding box center [662, 630] width 266 height 34
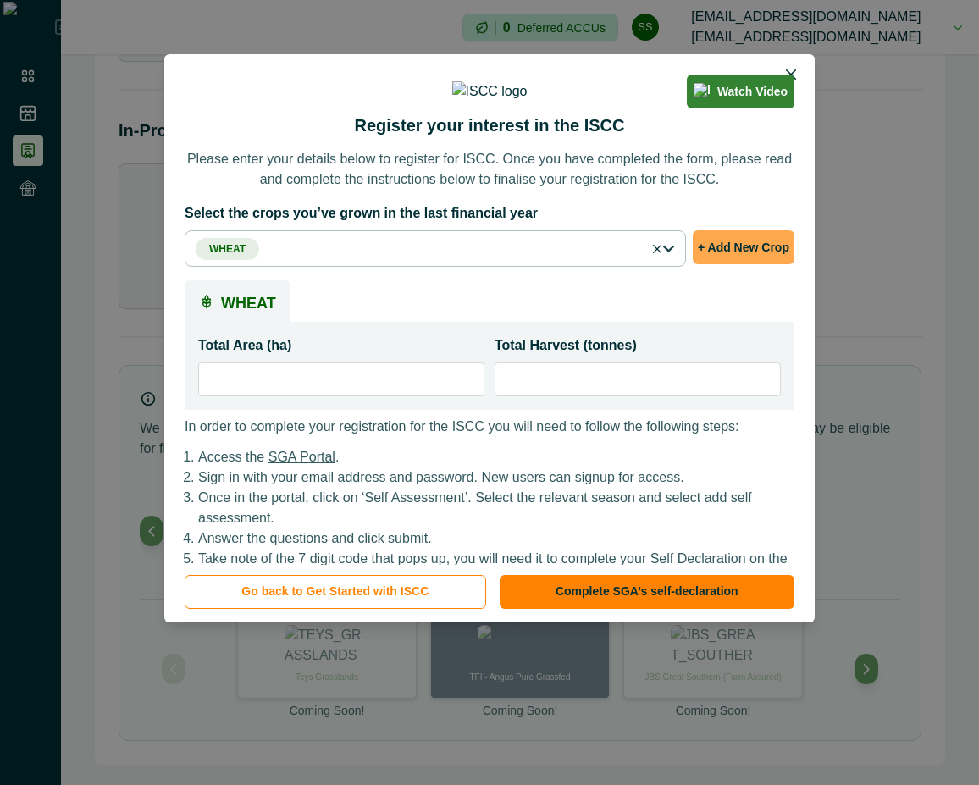
click at [744, 264] on button "+ Add New Crop" at bounding box center [744, 247] width 102 height 34
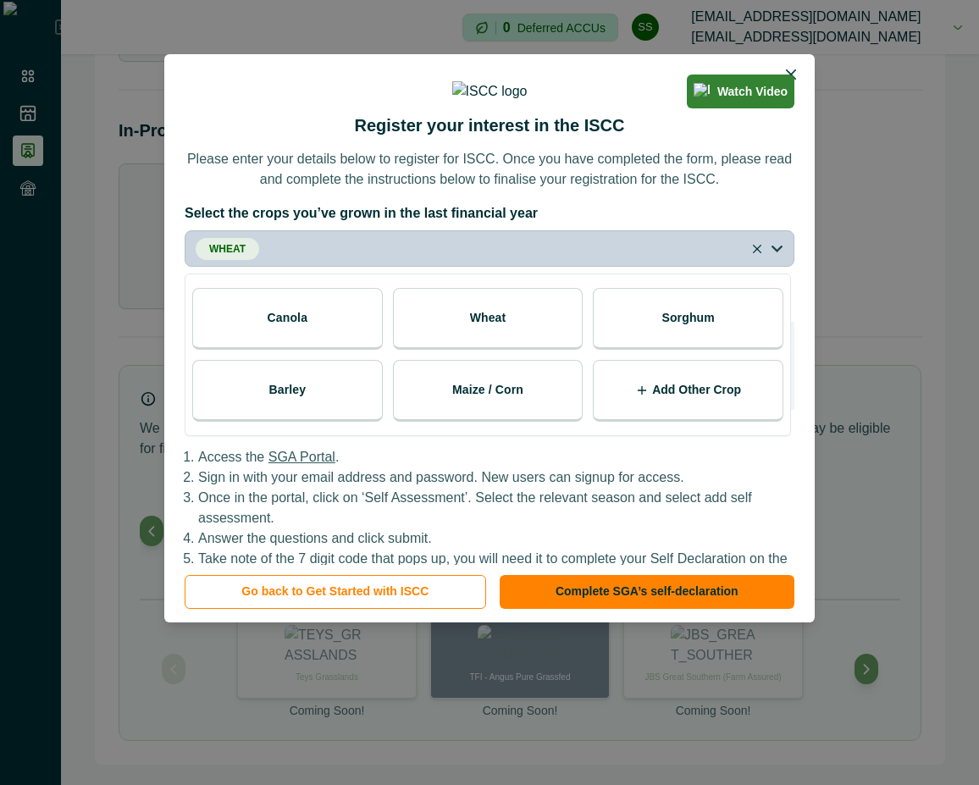
click at [273, 327] on p "Canola" at bounding box center [288, 318] width 41 height 18
click at [606, 224] on label "Select the crops you’ve grown in the last financial year" at bounding box center [485, 213] width 600 height 20
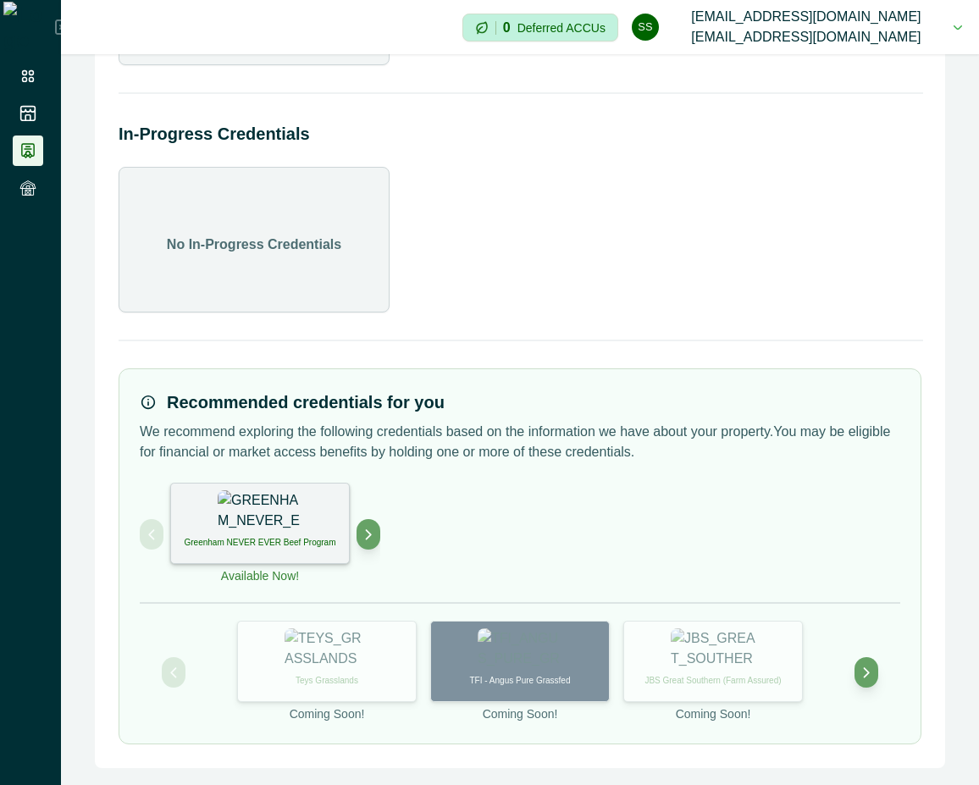
scroll to position [233, 0]
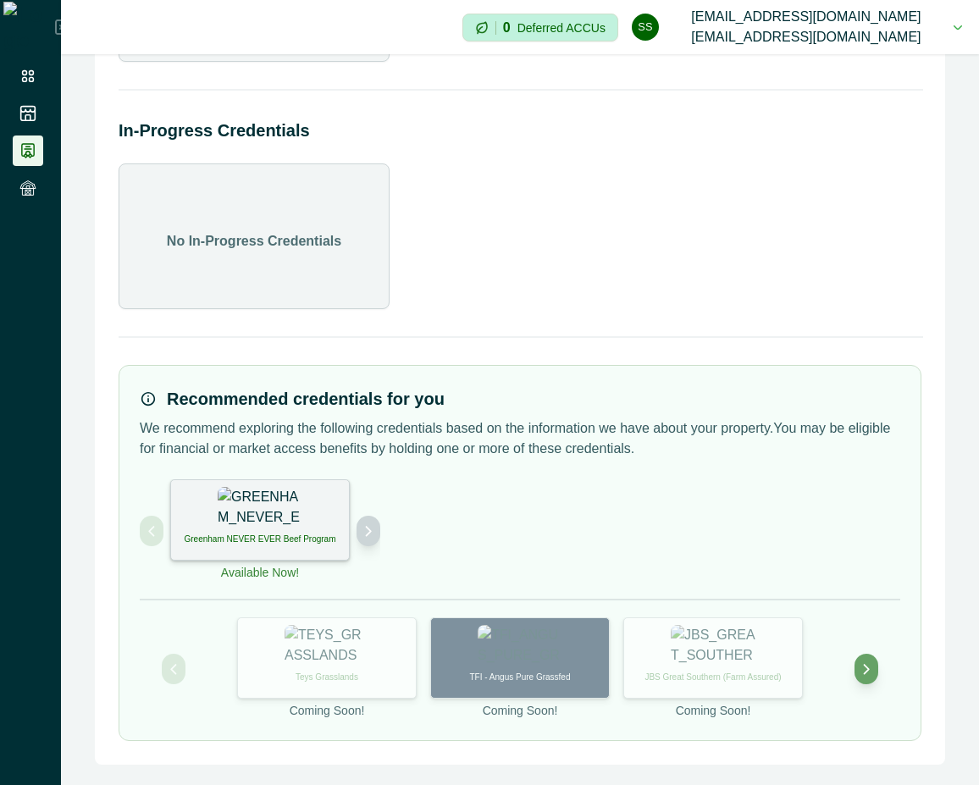
click at [368, 525] on icon "Next project" at bounding box center [369, 531] width 12 height 12
click at [310, 523] on div "International Sustainability and Carbon Certification" at bounding box center [260, 519] width 180 height 81
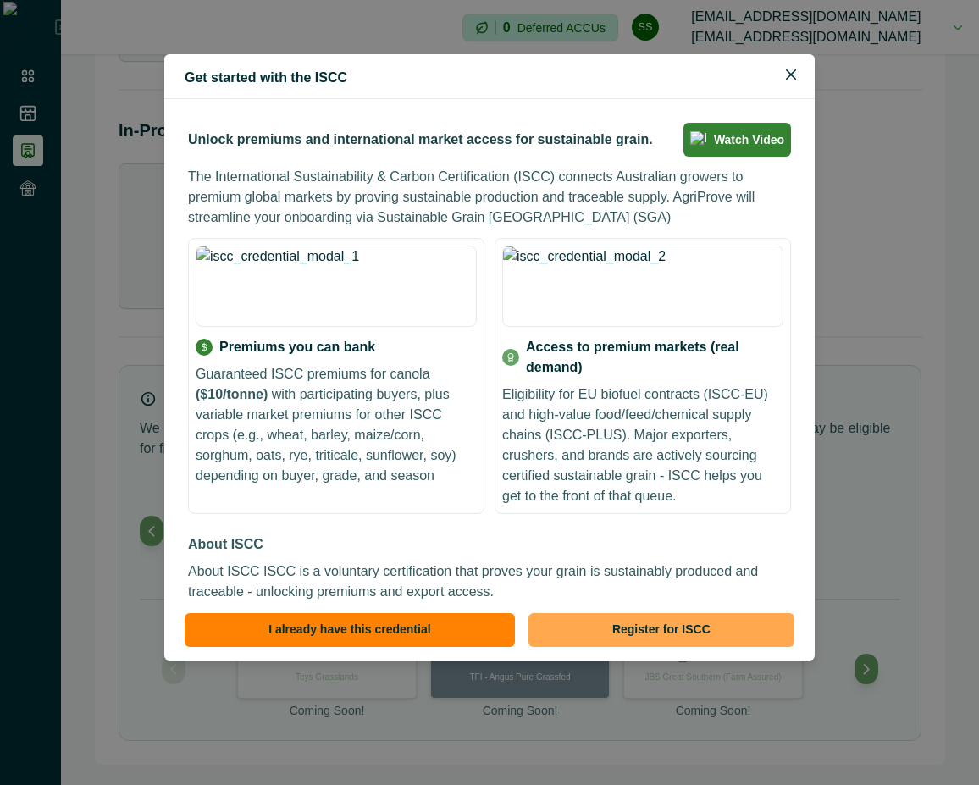
click at [664, 624] on button "Register for ISCC" at bounding box center [662, 630] width 266 height 34
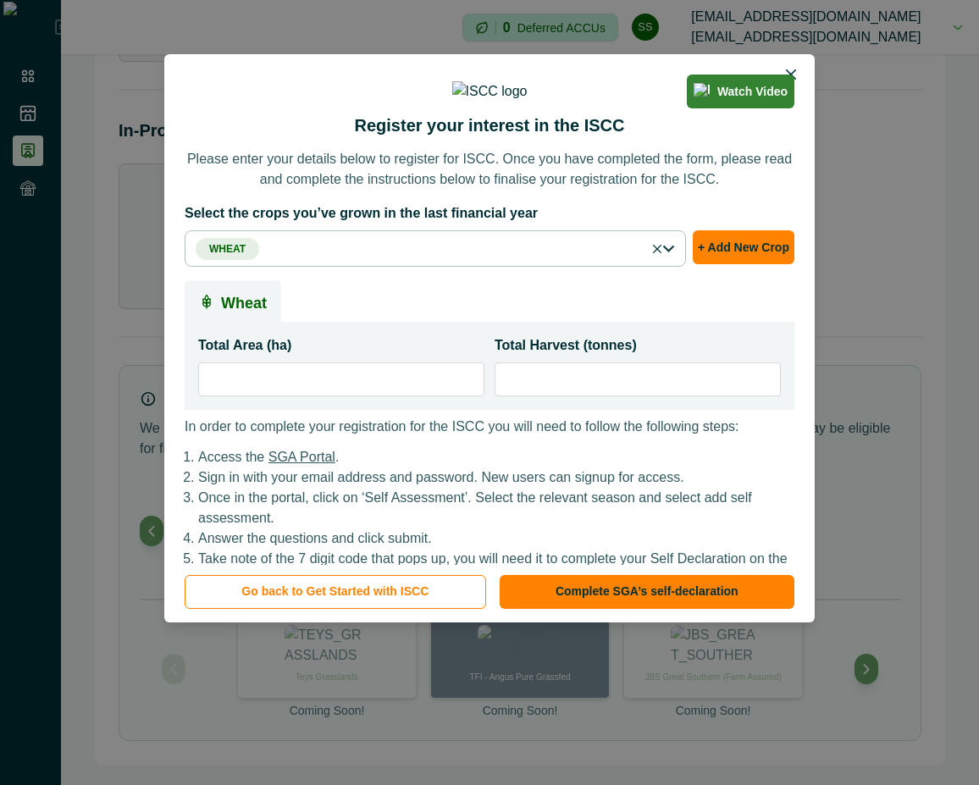
click at [586, 356] on label "Total Harvest (tonnes)" at bounding box center [633, 345] width 276 height 20
click at [586, 396] on input "*" at bounding box center [638, 380] width 286 height 34
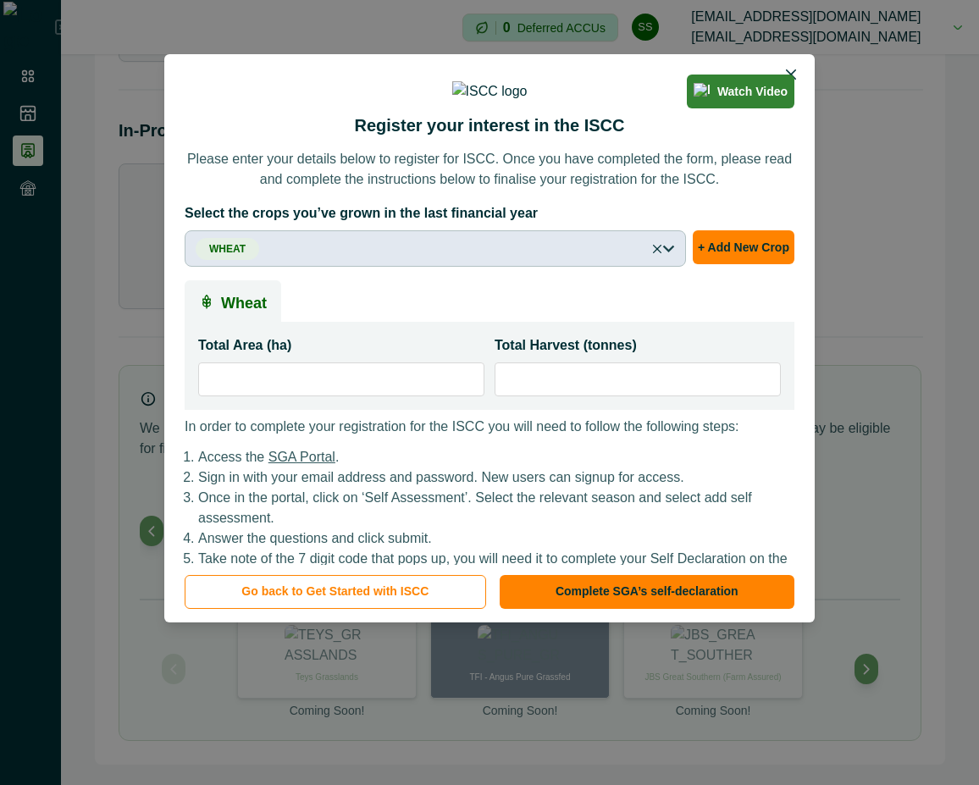
click at [668, 255] on icon "button" at bounding box center [668, 248] width 13 height 13
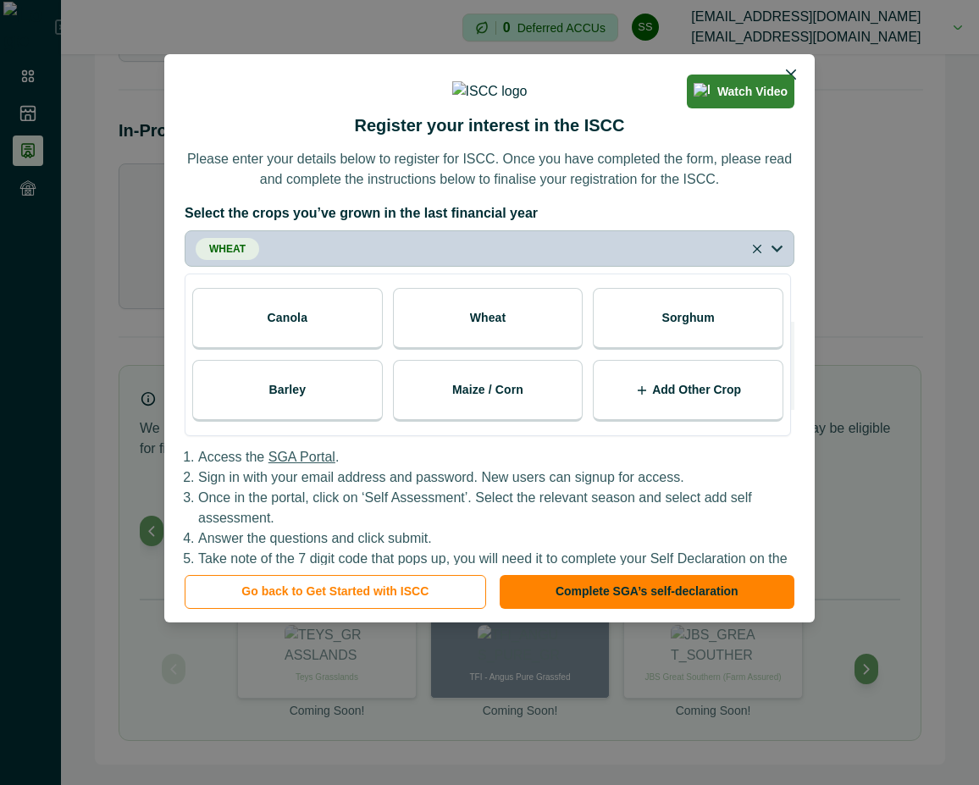
click at [304, 327] on p "Canola" at bounding box center [288, 318] width 41 height 18
click at [321, 350] on div "Canola" at bounding box center [287, 319] width 191 height 62
click at [604, 224] on label "Select the crops you’ve grown in the last financial year" at bounding box center [485, 213] width 600 height 20
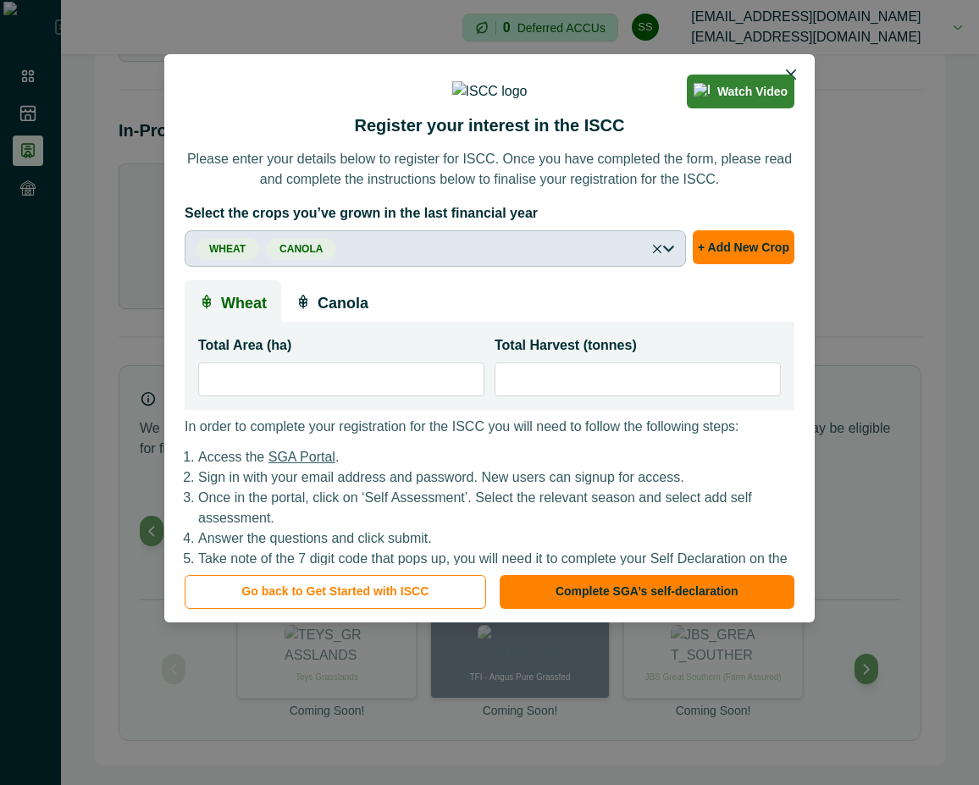
click at [567, 267] on button "Wheat Canola" at bounding box center [435, 248] width 501 height 36
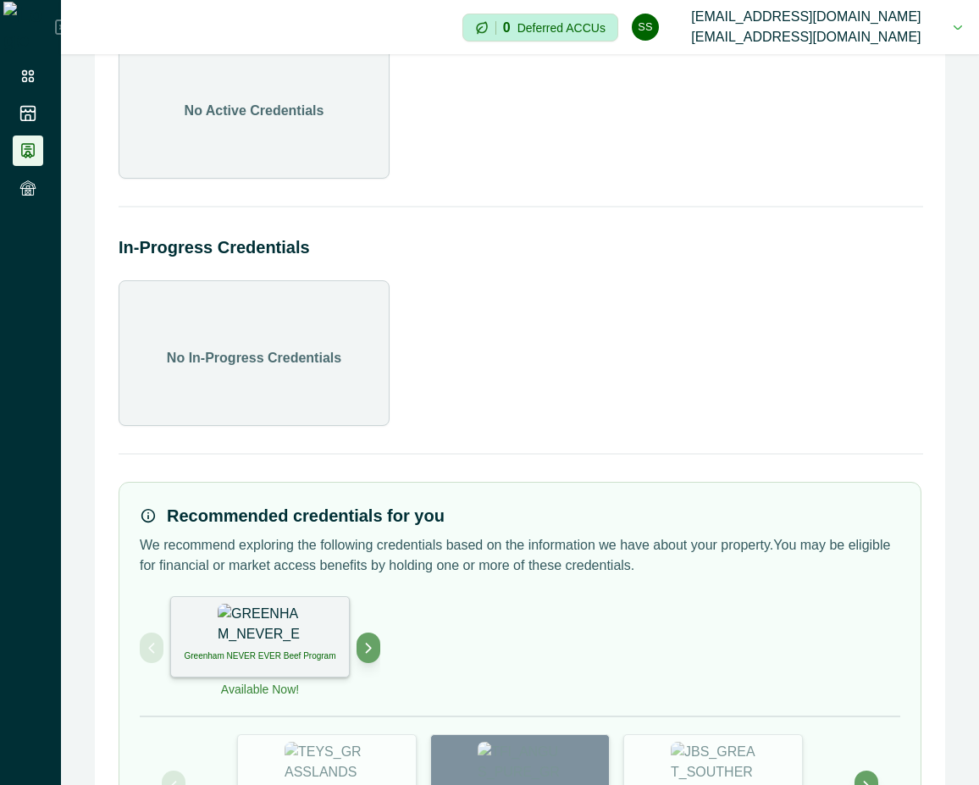
scroll to position [233, 0]
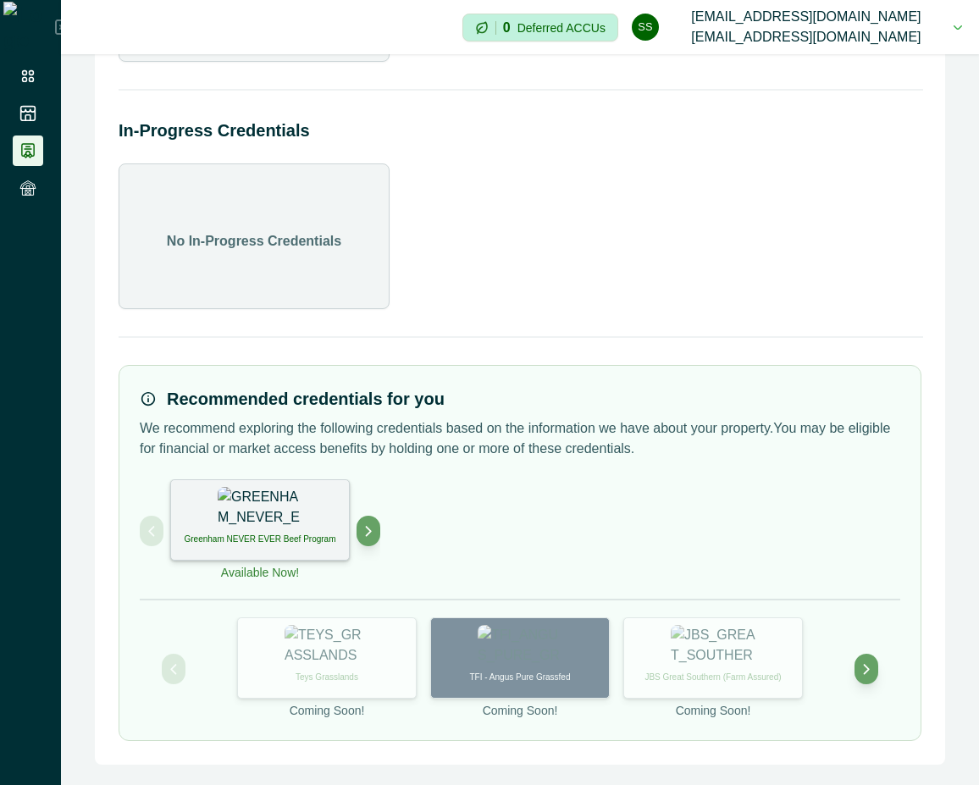
click at [354, 531] on div "Greenham NEVER EVER Beef Program Available Now!" at bounding box center [260, 530] width 241 height 102
click at [365, 532] on icon "Next project" at bounding box center [369, 531] width 12 height 12
click at [305, 530] on div "International Sustainability and Carbon Certification" at bounding box center [260, 519] width 180 height 81
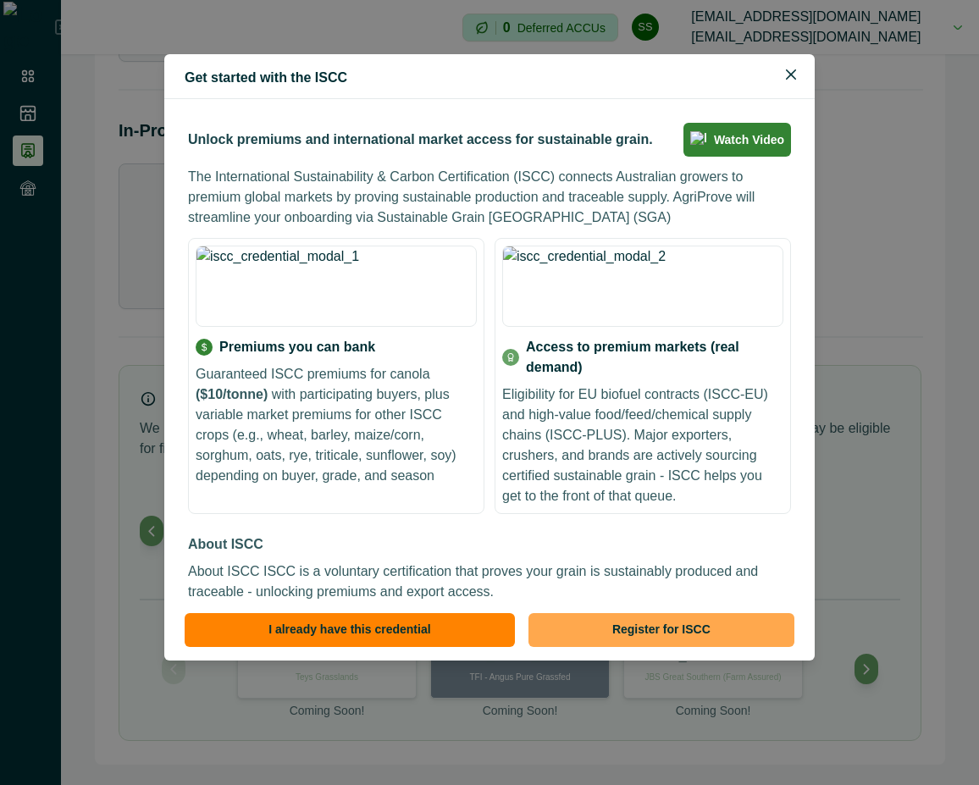
click at [687, 632] on button "Register for ISCC" at bounding box center [662, 630] width 266 height 34
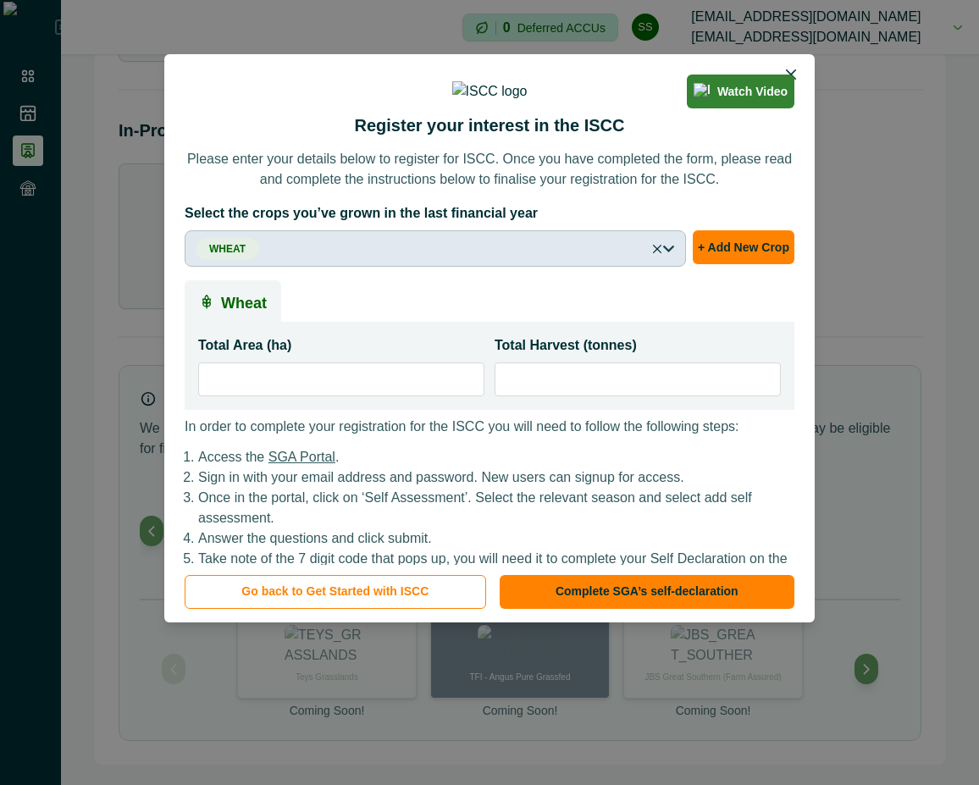
click at [543, 267] on button "Wheat" at bounding box center [435, 248] width 501 height 36
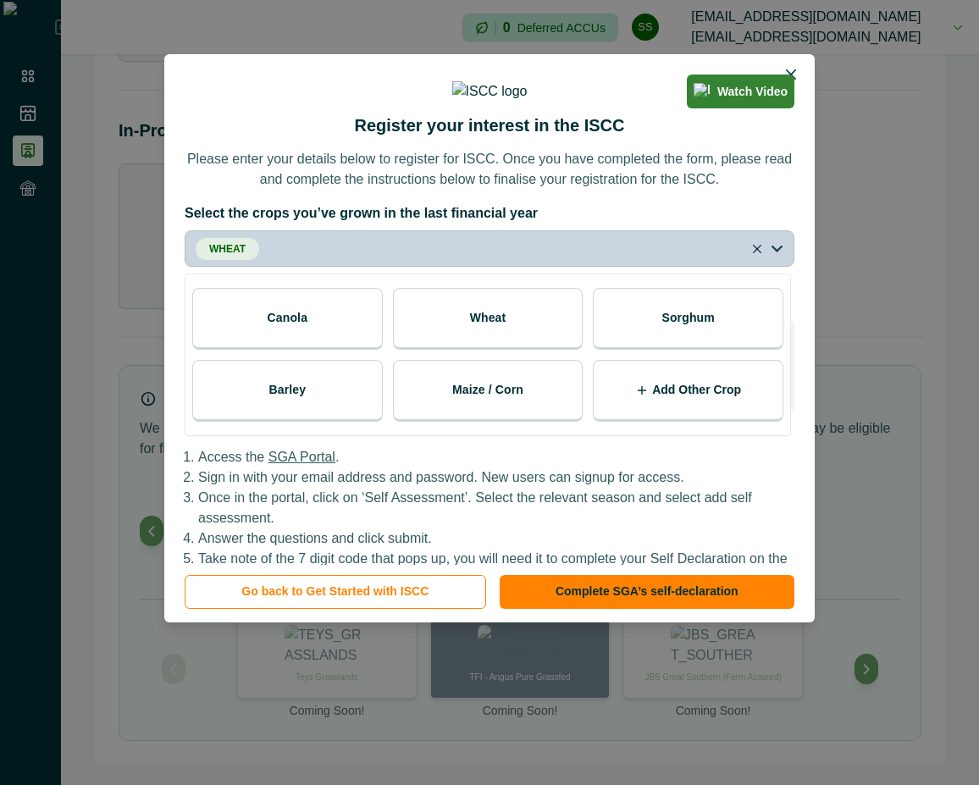
click at [703, 327] on p "Sorghum" at bounding box center [687, 318] width 53 height 18
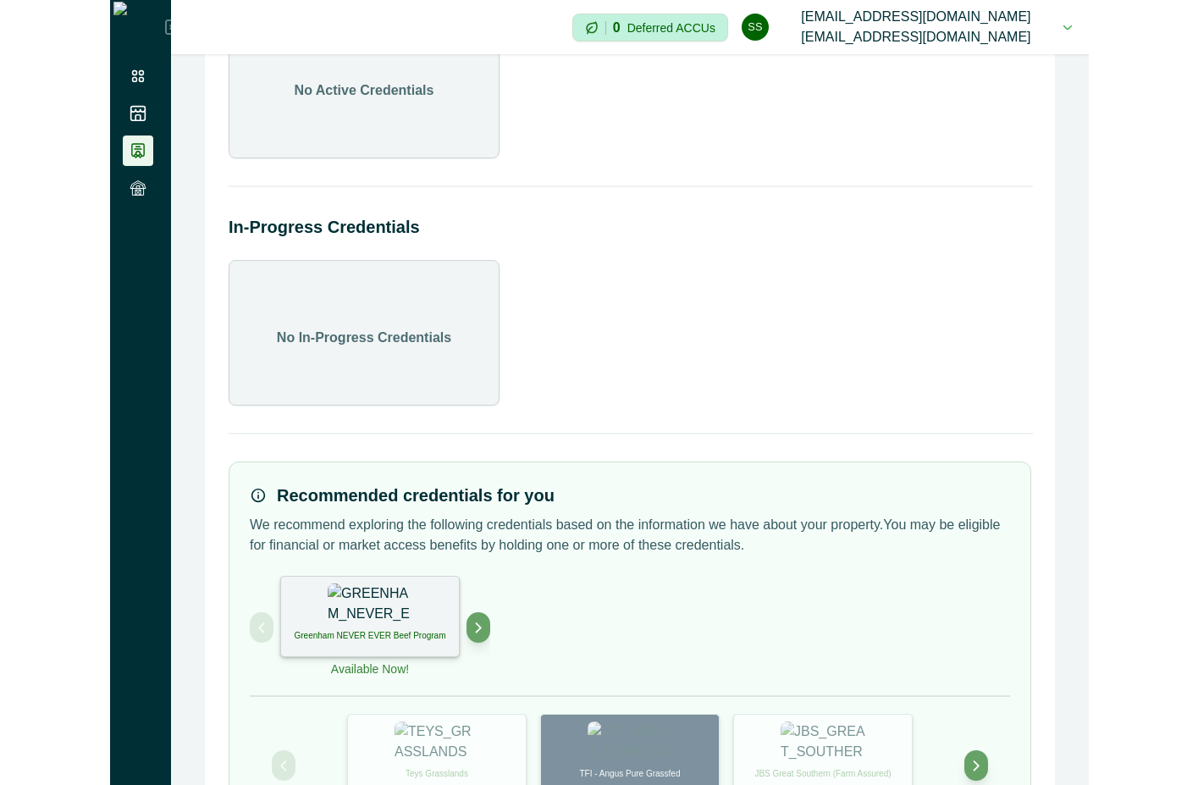
scroll to position [233, 0]
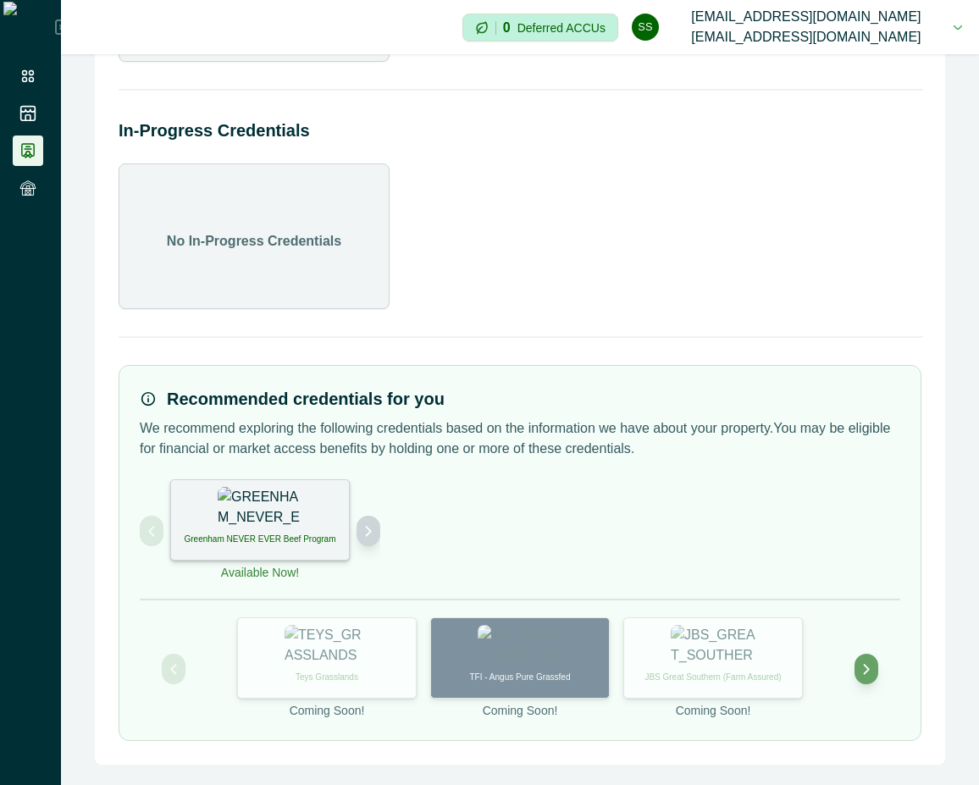
click at [363, 529] on icon "Next project" at bounding box center [369, 531] width 12 height 12
click at [321, 527] on div "International Sustainability and Carbon Certification" at bounding box center [260, 519] width 180 height 81
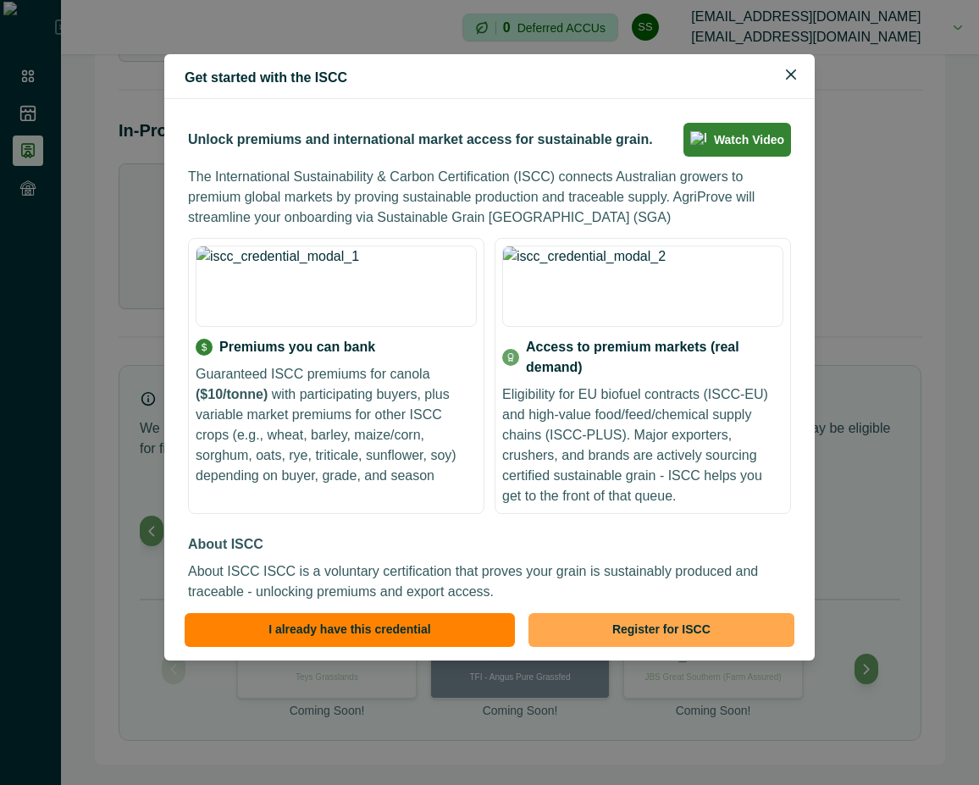
click at [654, 621] on button "Register for ISCC" at bounding box center [662, 630] width 266 height 34
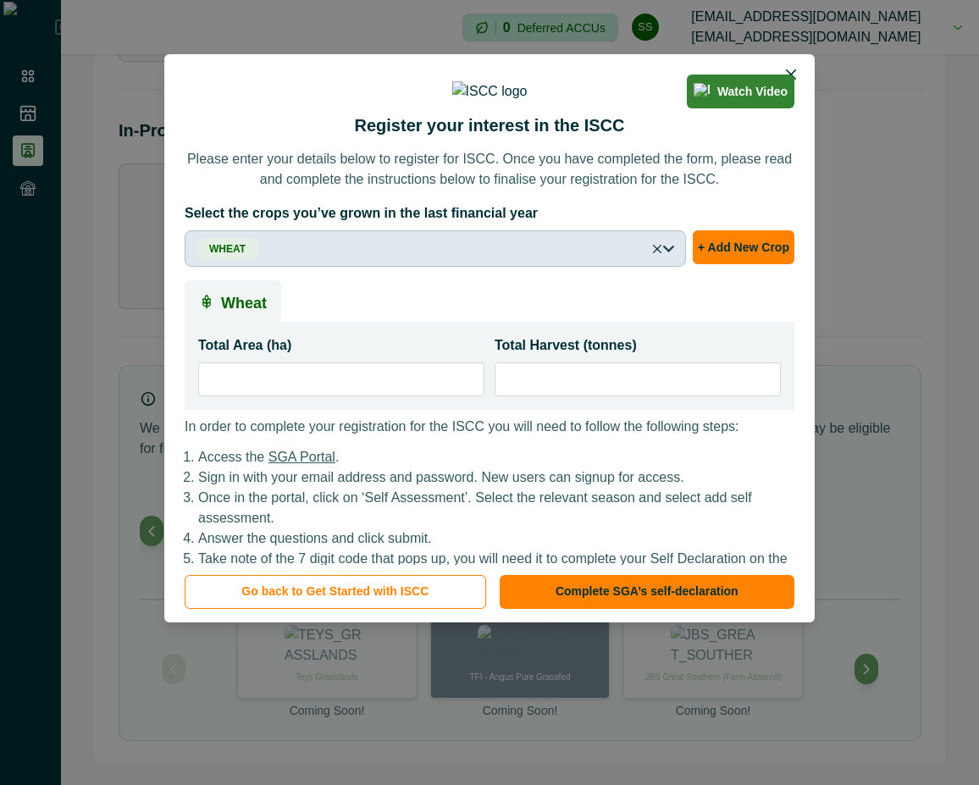
click at [517, 267] on button "Wheat" at bounding box center [435, 248] width 501 height 36
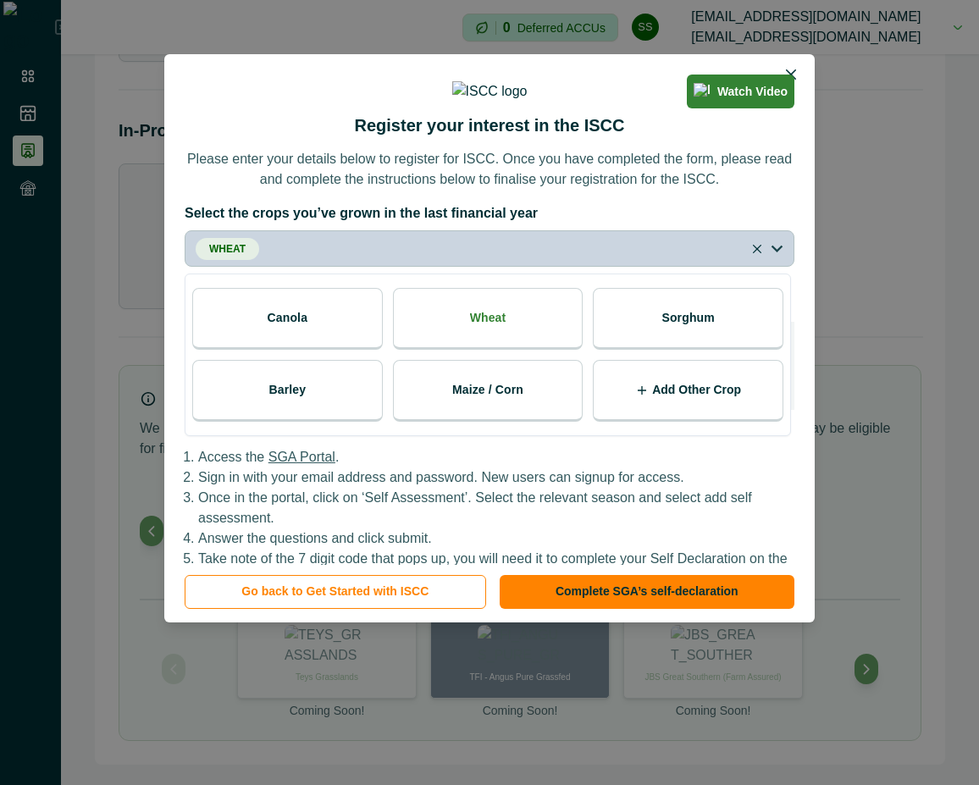
click at [660, 350] on div "Sorghum" at bounding box center [688, 319] width 191 height 62
click at [647, 257] on div "Watch Video Register your interest in the ISCC Please enter your details below …" at bounding box center [489, 309] width 650 height 511
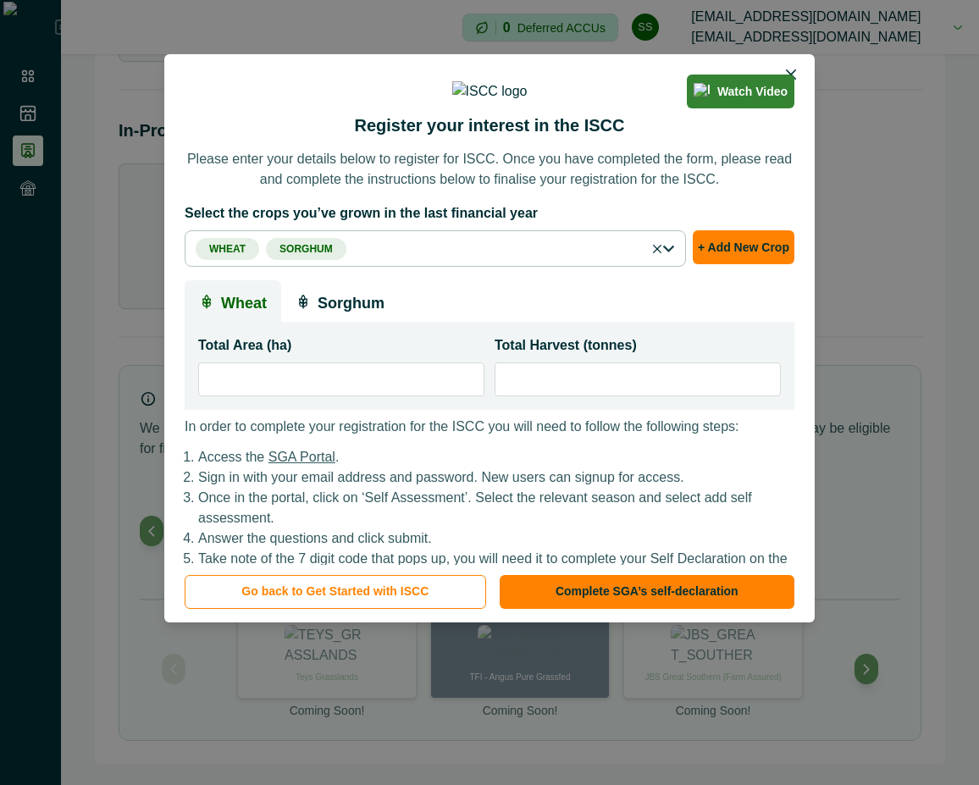
click at [346, 315] on p "Sorghum" at bounding box center [351, 301] width 67 height 27
click at [226, 315] on p "Wheat" at bounding box center [244, 301] width 46 height 27
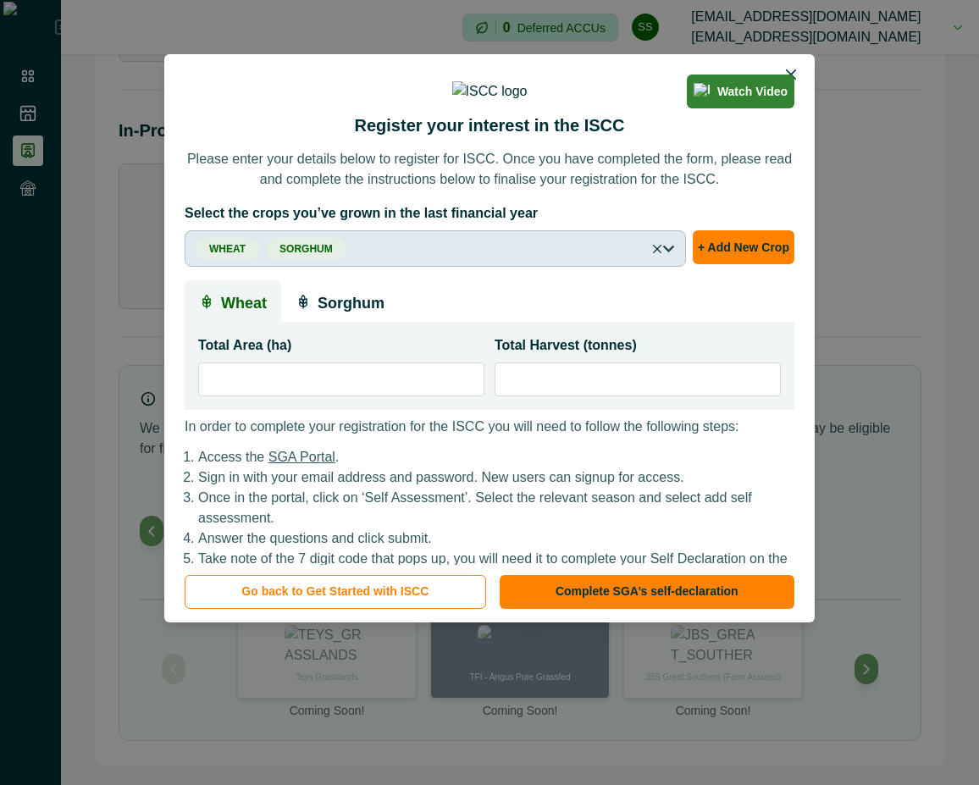
click at [501, 267] on button "Wheat Sorghum" at bounding box center [435, 248] width 501 height 36
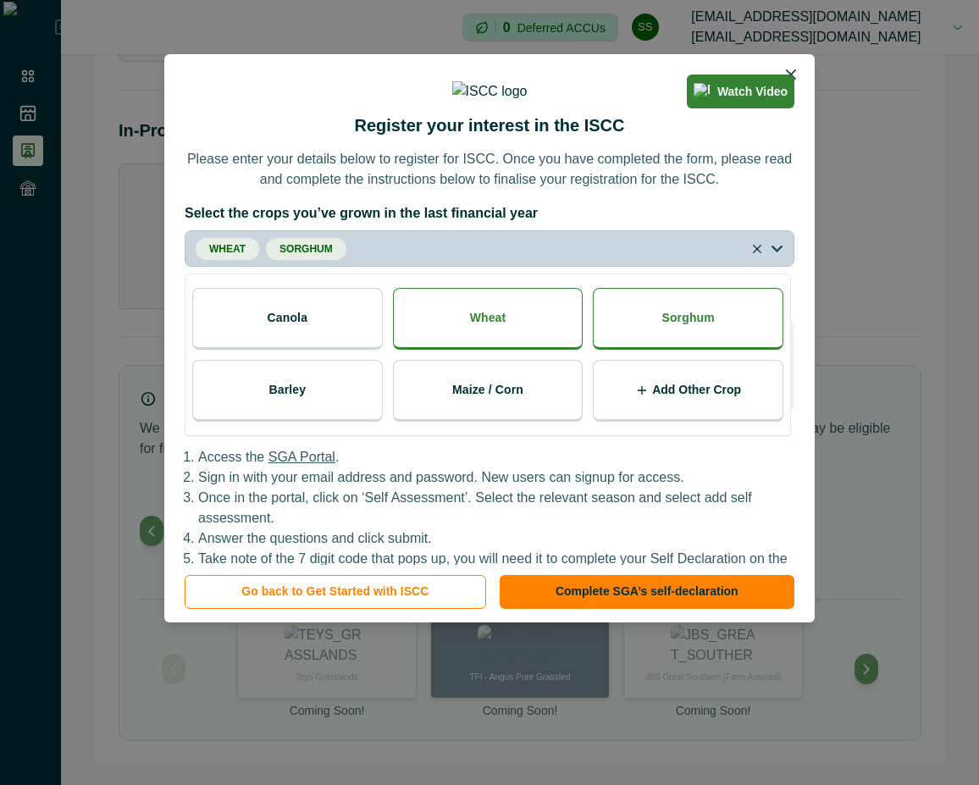
click at [628, 350] on div "Sorghum" at bounding box center [688, 319] width 191 height 62
click at [667, 253] on div "Watch Video Register your interest in the ISCC Please enter your details below …" at bounding box center [489, 309] width 650 height 511
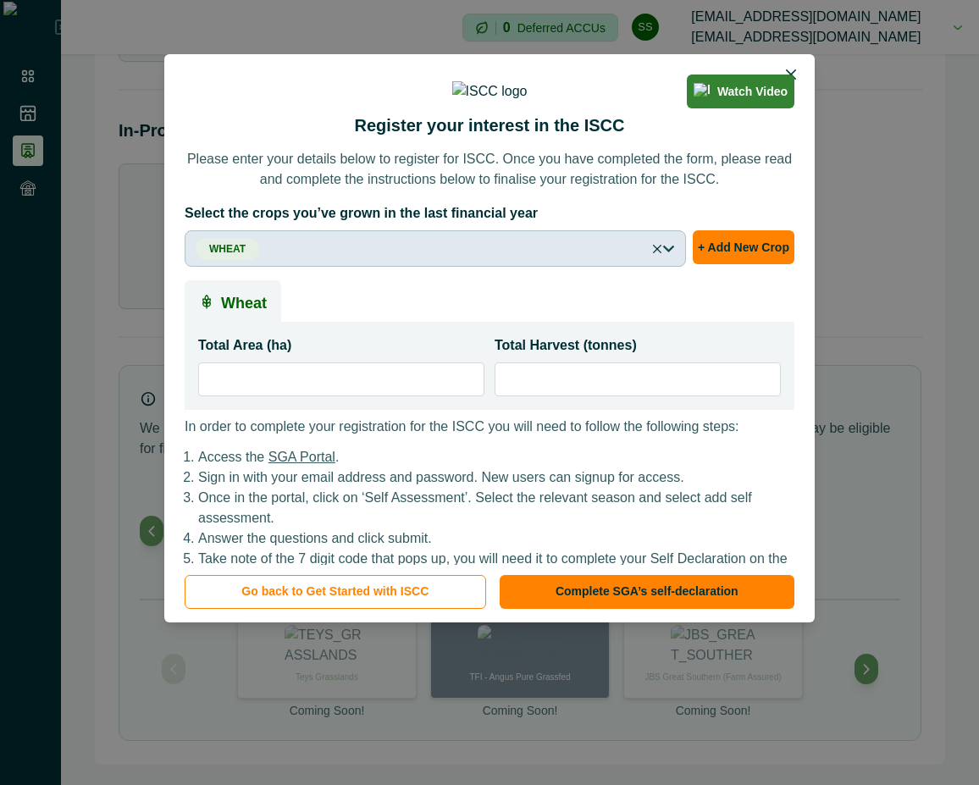
click at [460, 267] on button "Wheat" at bounding box center [435, 248] width 501 height 36
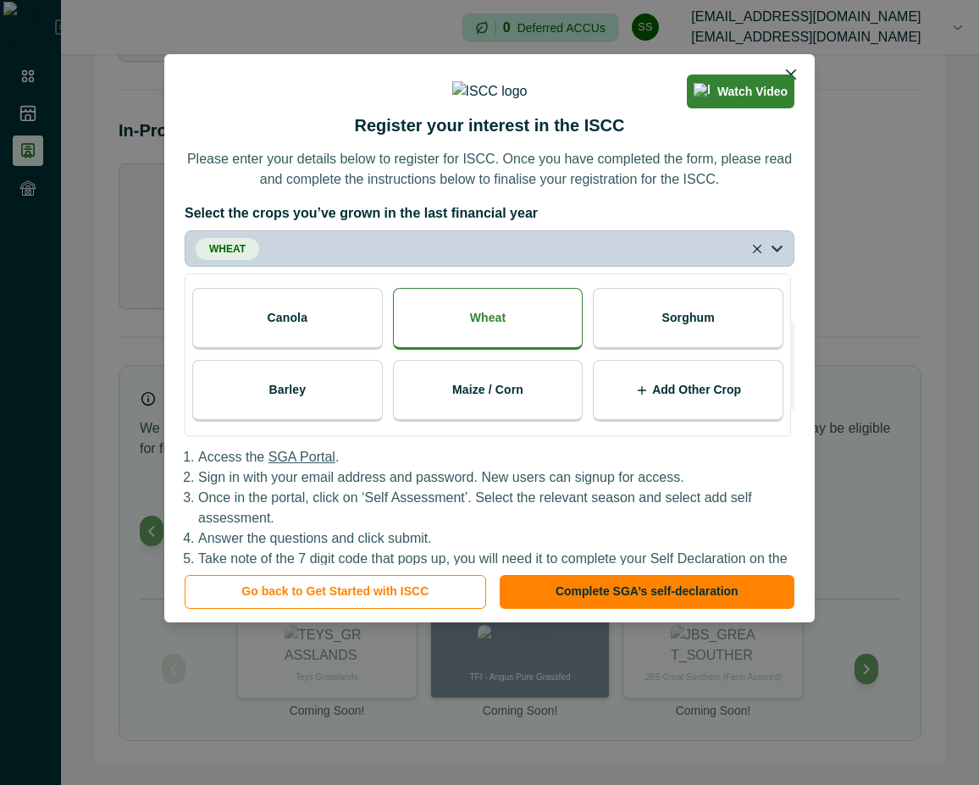
click at [308, 350] on div "Canola" at bounding box center [287, 319] width 191 height 62
click at [650, 224] on label "Select the crops you’ve grown in the last financial year" at bounding box center [485, 213] width 600 height 20
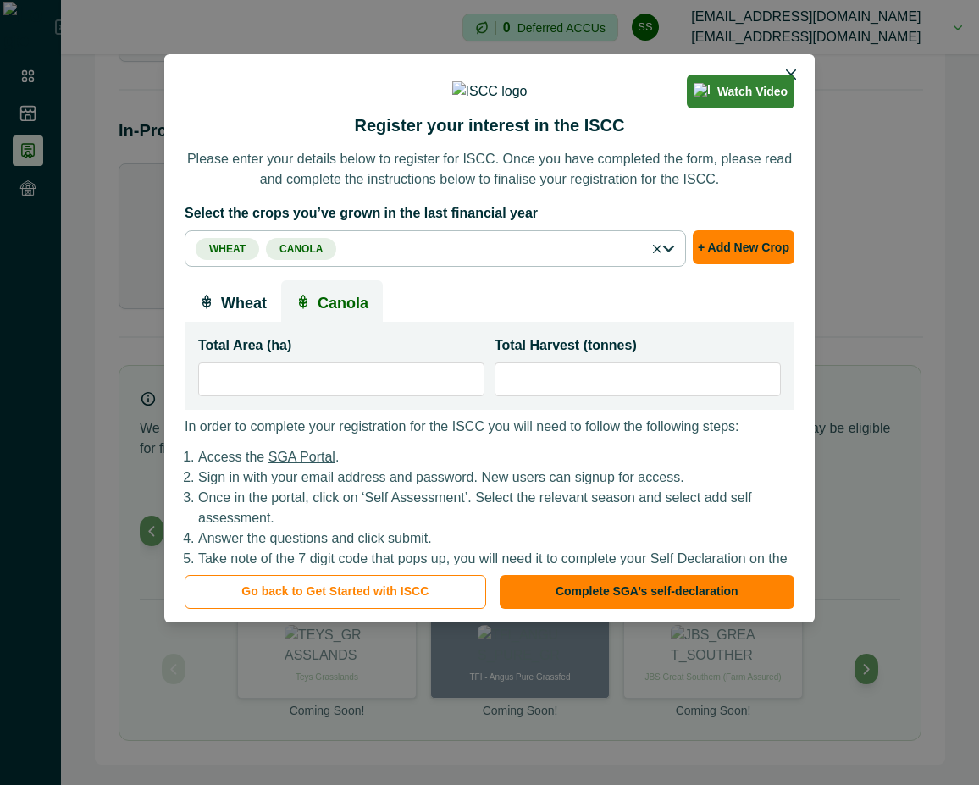
click at [346, 315] on p "Canola" at bounding box center [343, 301] width 51 height 27
click at [324, 396] on input "*" at bounding box center [341, 380] width 286 height 34
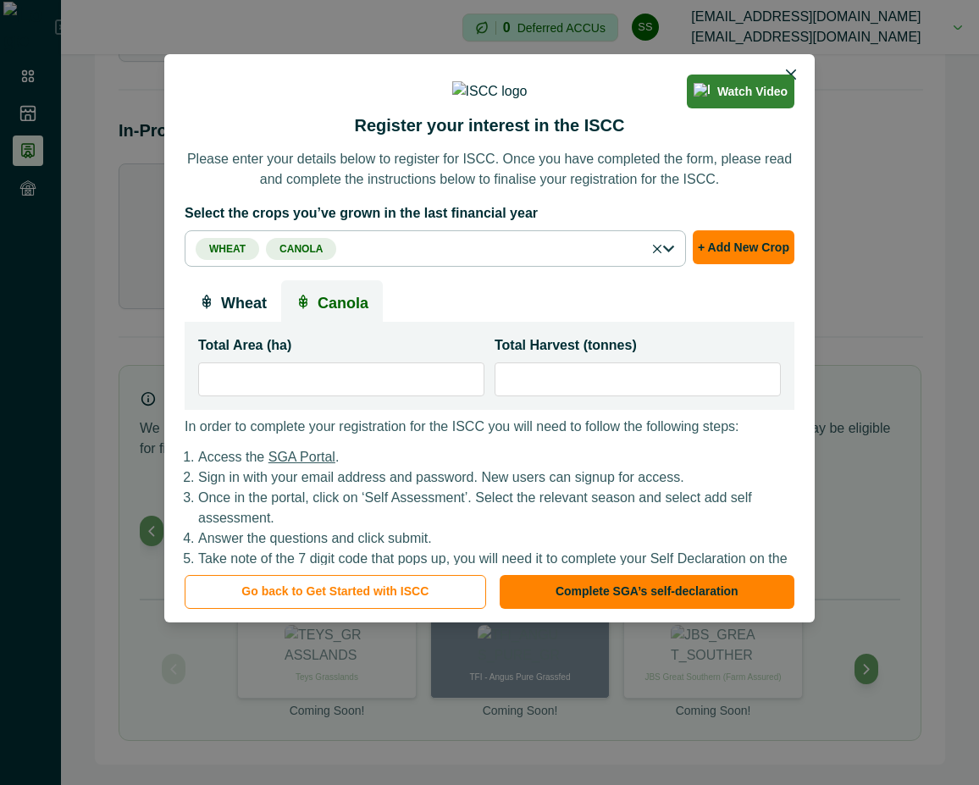
type input "**"
click at [649, 396] on input "*" at bounding box center [638, 380] width 286 height 34
type input "*"
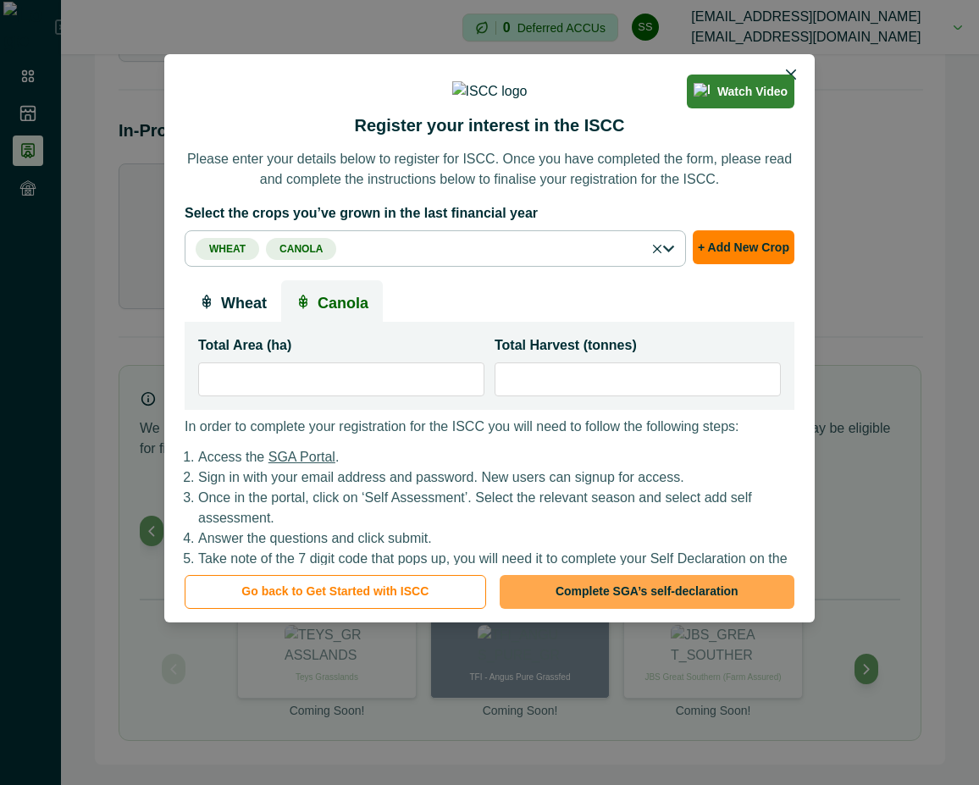
click at [659, 586] on button "Complete SGA’s self-declaration" at bounding box center [647, 592] width 295 height 34
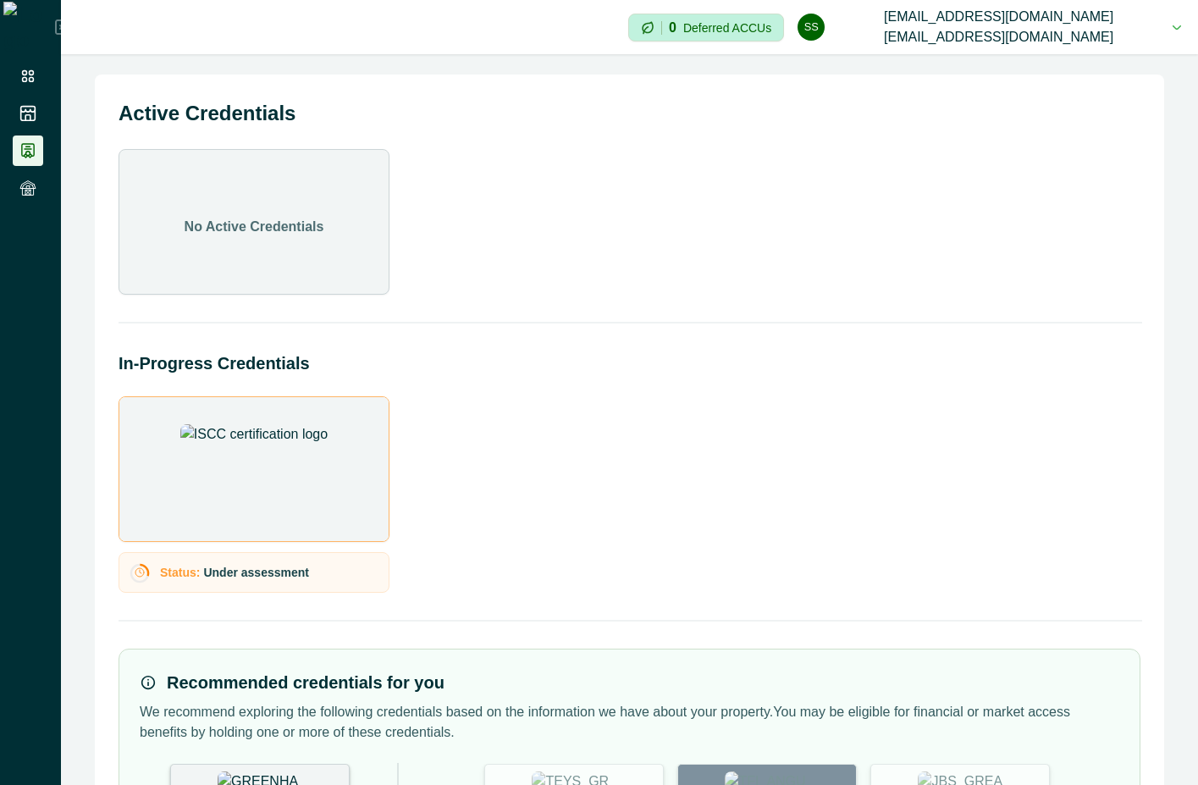
scroll to position [147, 0]
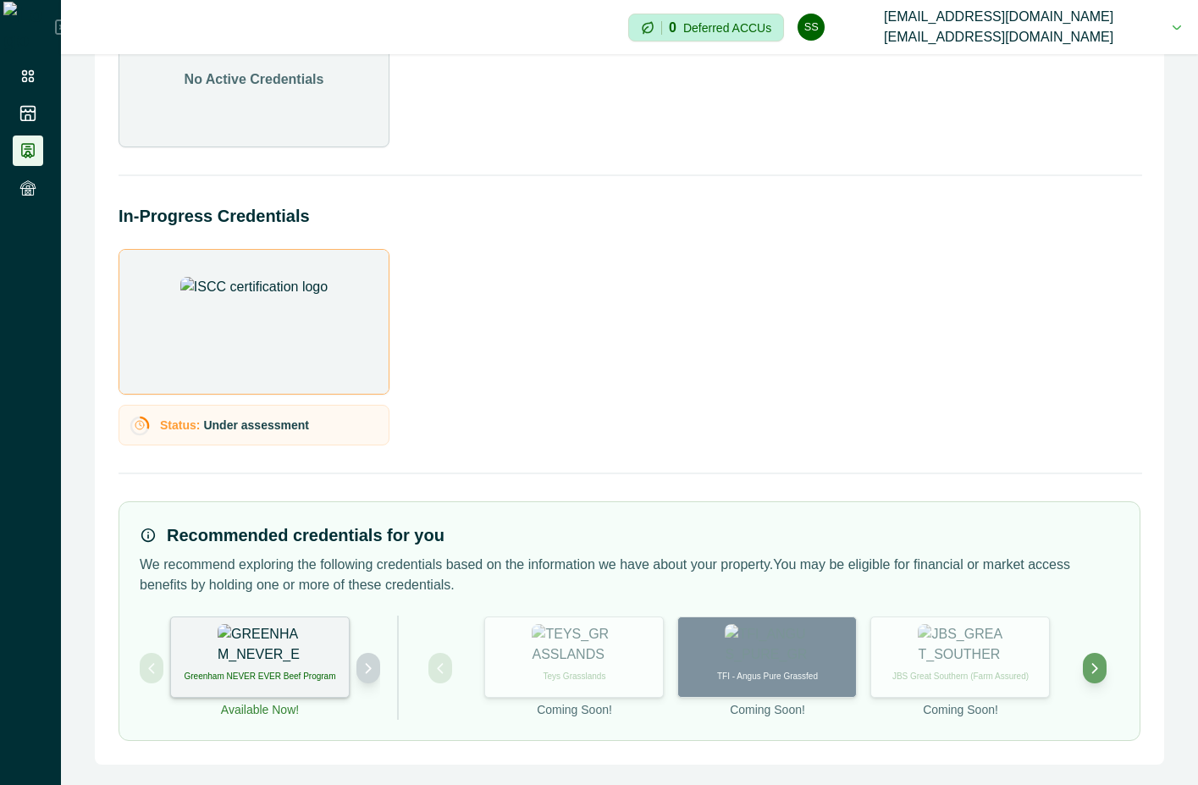
click at [366, 668] on icon "Next project" at bounding box center [369, 668] width 12 height 12
click at [147, 663] on icon "Previous project" at bounding box center [152, 668] width 12 height 12
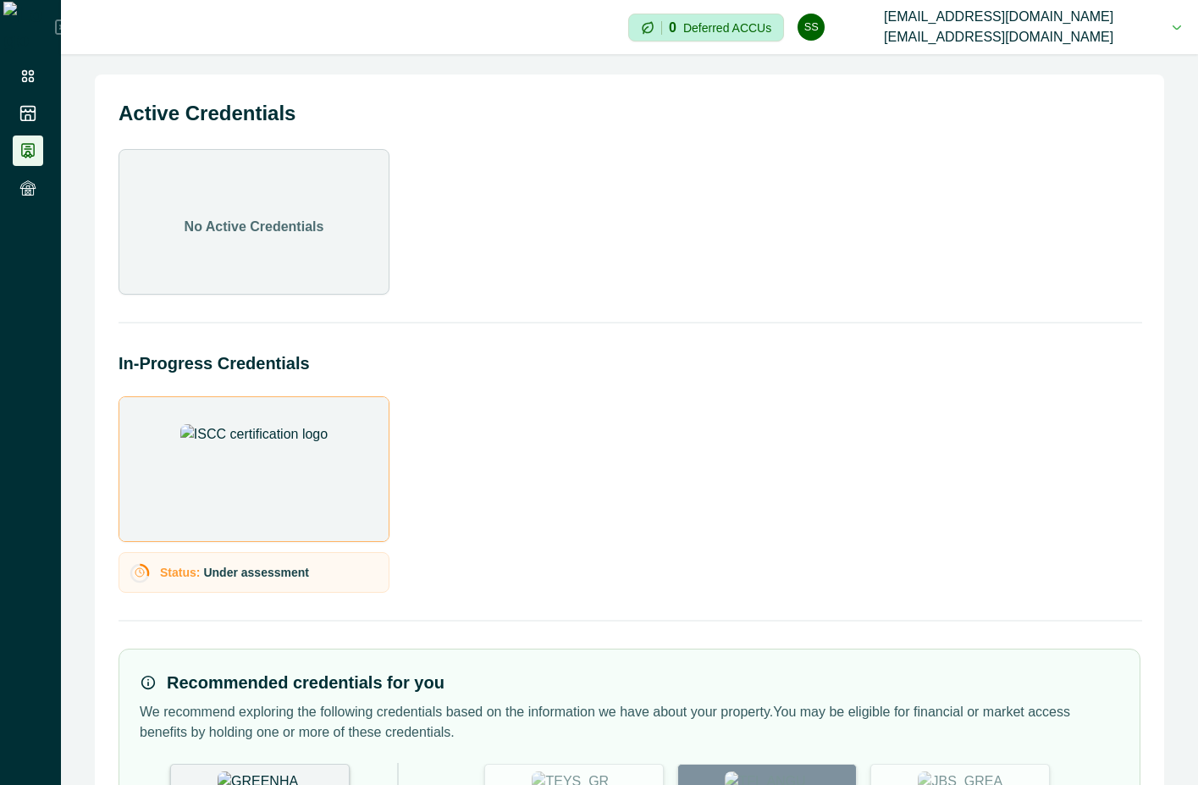
scroll to position [147, 0]
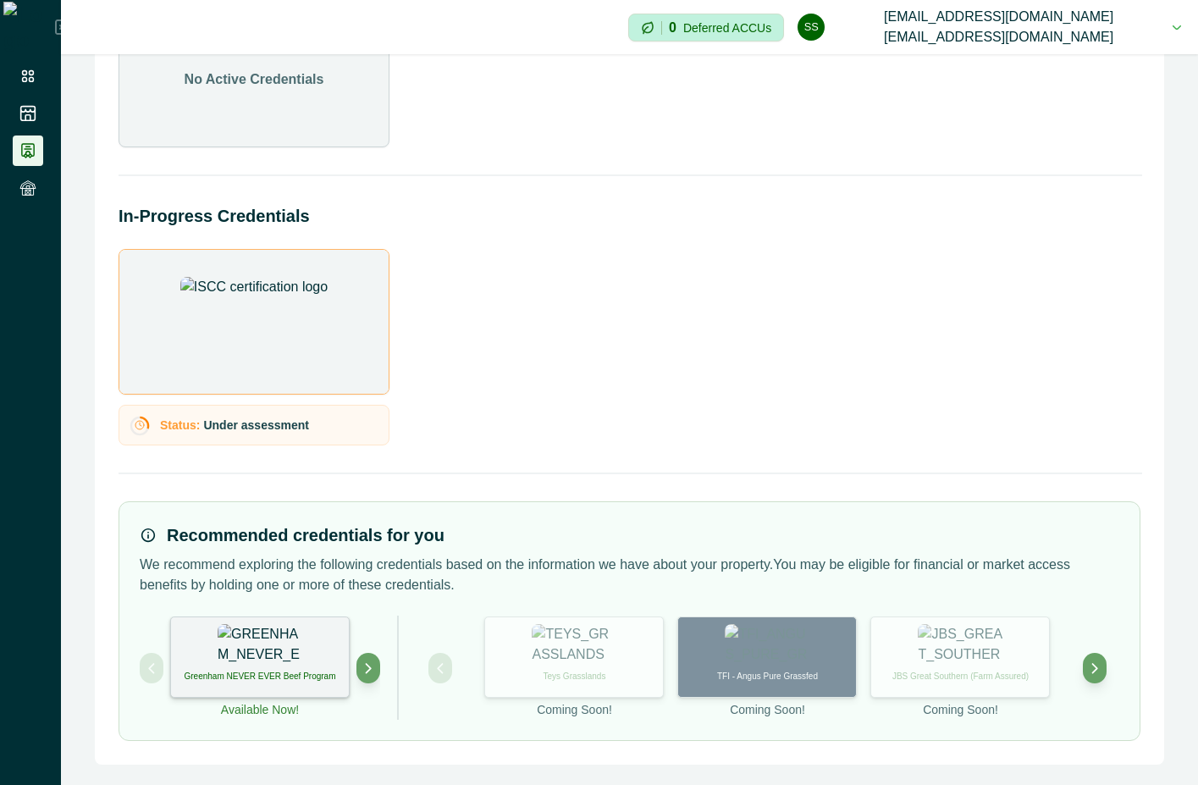
click at [1177, 20] on button "ss scp@agriprove.io scp@agriprove.io" at bounding box center [990, 27] width 384 height 54
click at [1103, 78] on button "Sign out" at bounding box center [1029, 83] width 188 height 28
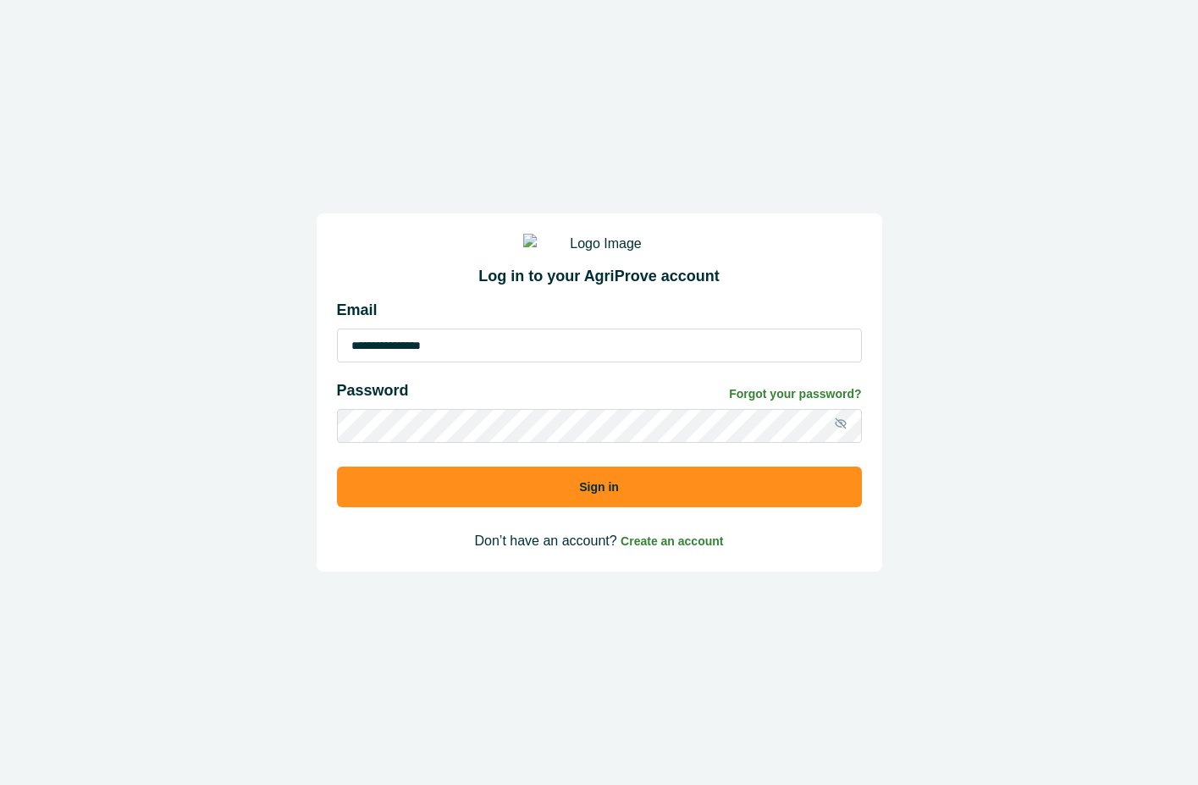
click at [583, 356] on input "**********" at bounding box center [599, 346] width 525 height 34
type input "**********"
click at [637, 507] on button "Sign in" at bounding box center [599, 487] width 525 height 41
